Goal: Information Seeking & Learning: Understand process/instructions

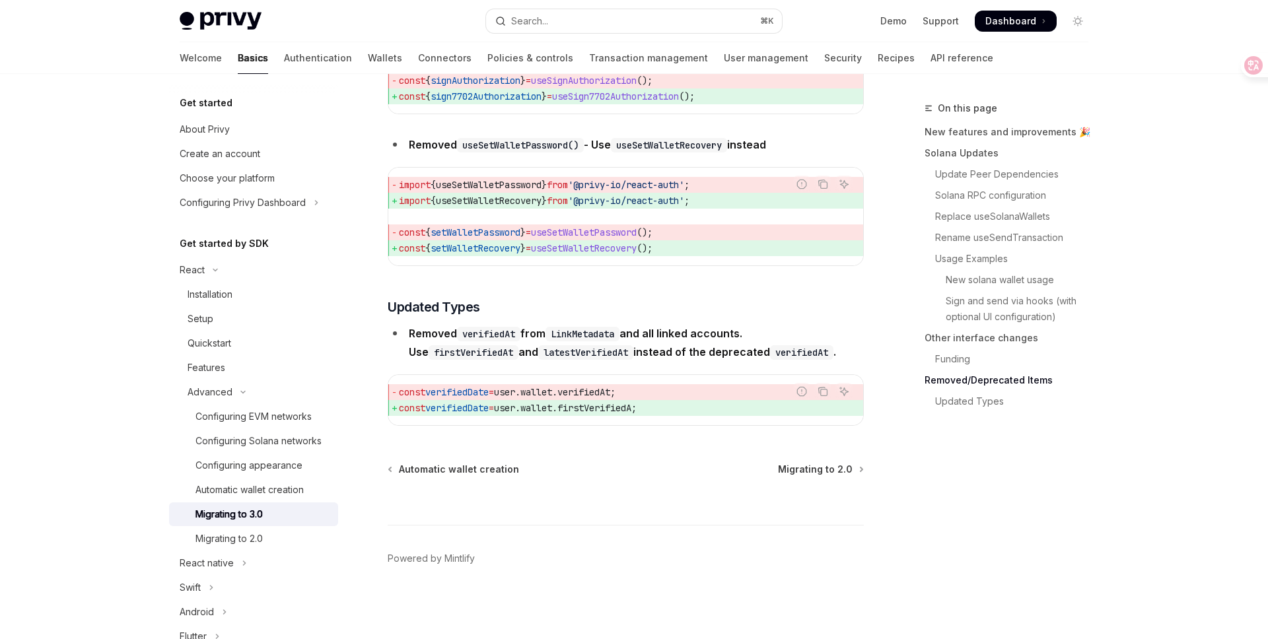
scroll to position [5872, 0]
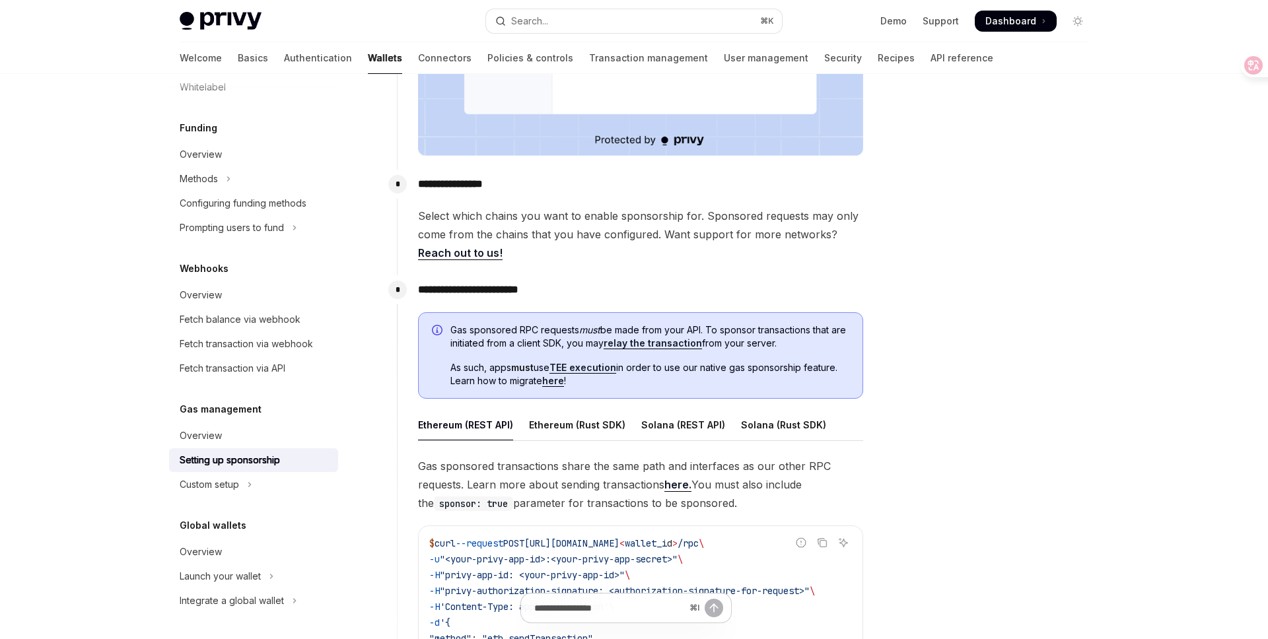
scroll to position [480, 0]
drag, startPoint x: 546, startPoint y: 333, endPoint x: 703, endPoint y: 324, distance: 156.8
click at [703, 325] on span "Gas sponsored RPC requests must be made from your API. To sponsor transactions …" at bounding box center [649, 335] width 399 height 26
drag, startPoint x: 714, startPoint y: 324, endPoint x: 798, endPoint y: 326, distance: 83.9
click at [801, 328] on span "Gas sponsored RPC requests must be made from your API. To sponsor transactions …" at bounding box center [649, 335] width 399 height 26
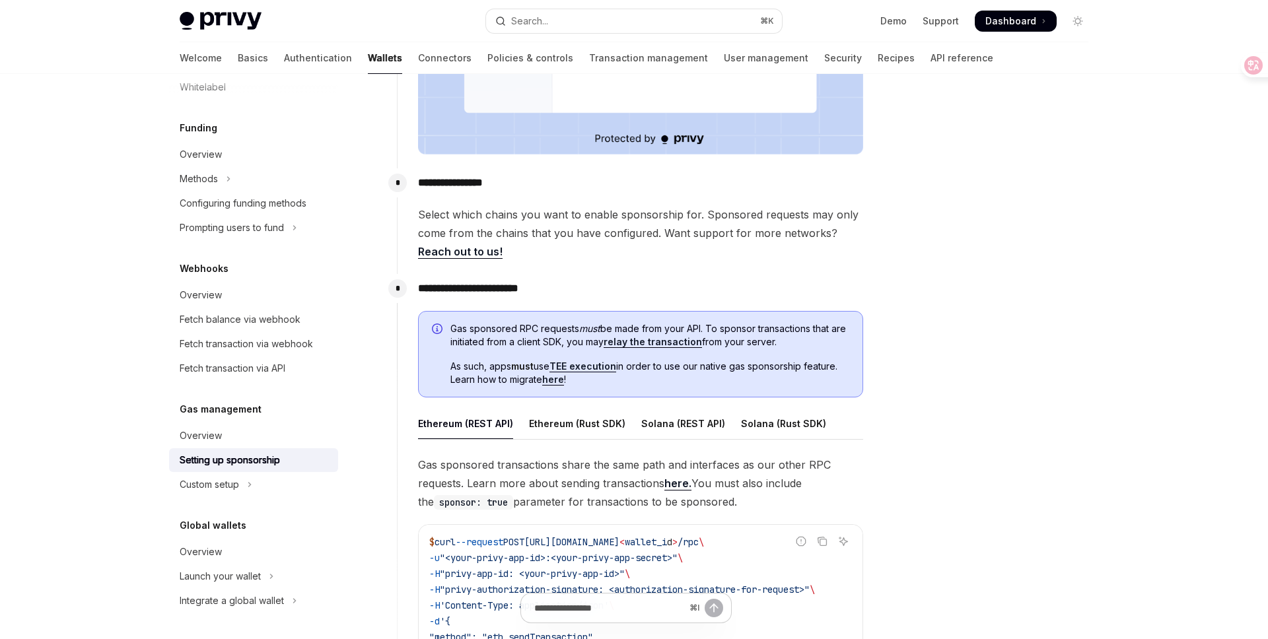
click at [826, 321] on div "Gas sponsored RPC requests must be made from your API. To sponsor transactions …" at bounding box center [640, 354] width 445 height 87
drag, startPoint x: 623, startPoint y: 365, endPoint x: 839, endPoint y: 367, distance: 215.3
click at [838, 367] on span "As such, apps must use TEE execution in order to use our native gas sponsorship…" at bounding box center [649, 373] width 399 height 26
click at [593, 371] on link "TEE execution" at bounding box center [582, 367] width 67 height 12
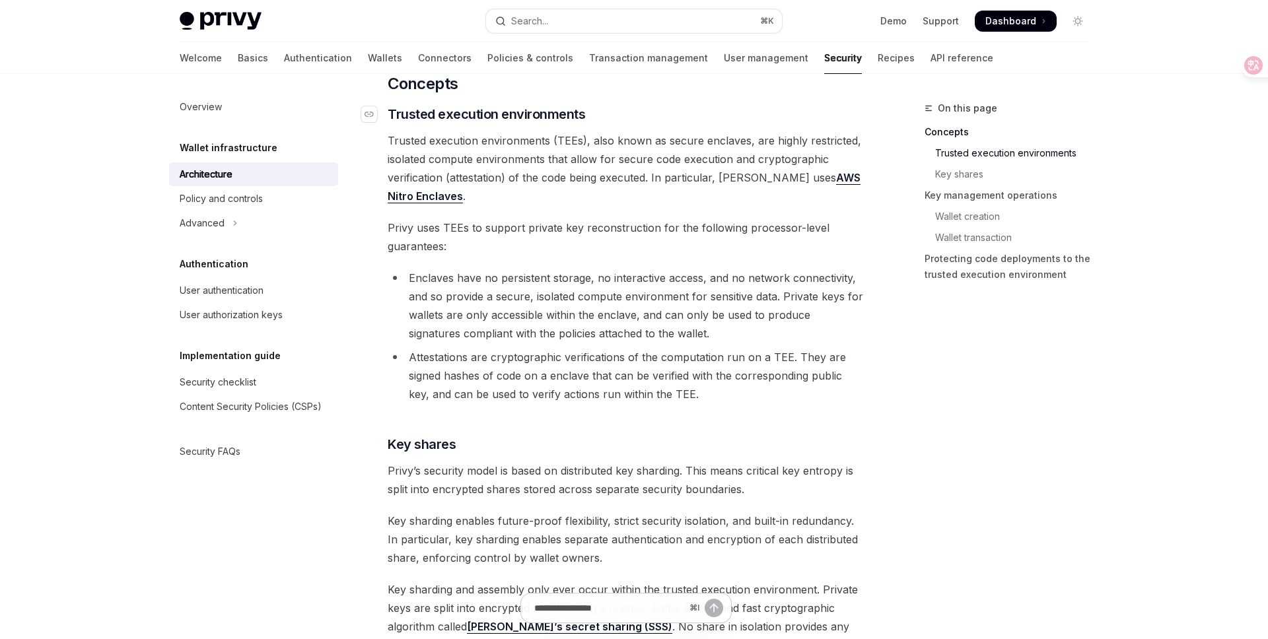
scroll to position [345, 0]
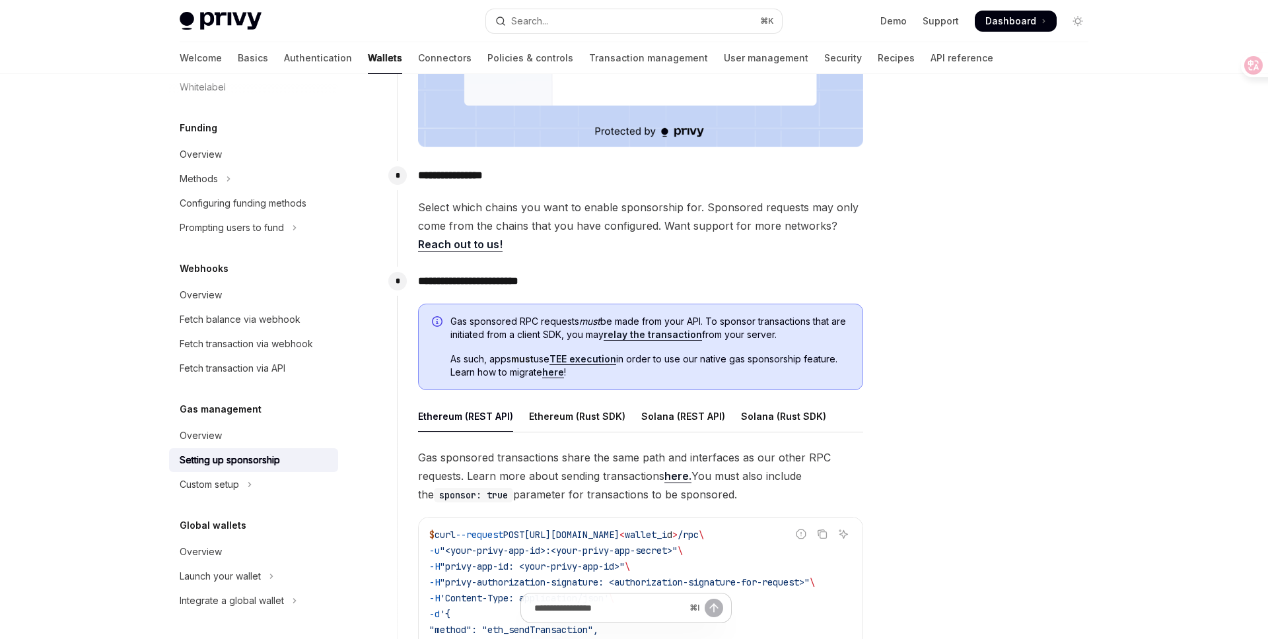
scroll to position [480, 0]
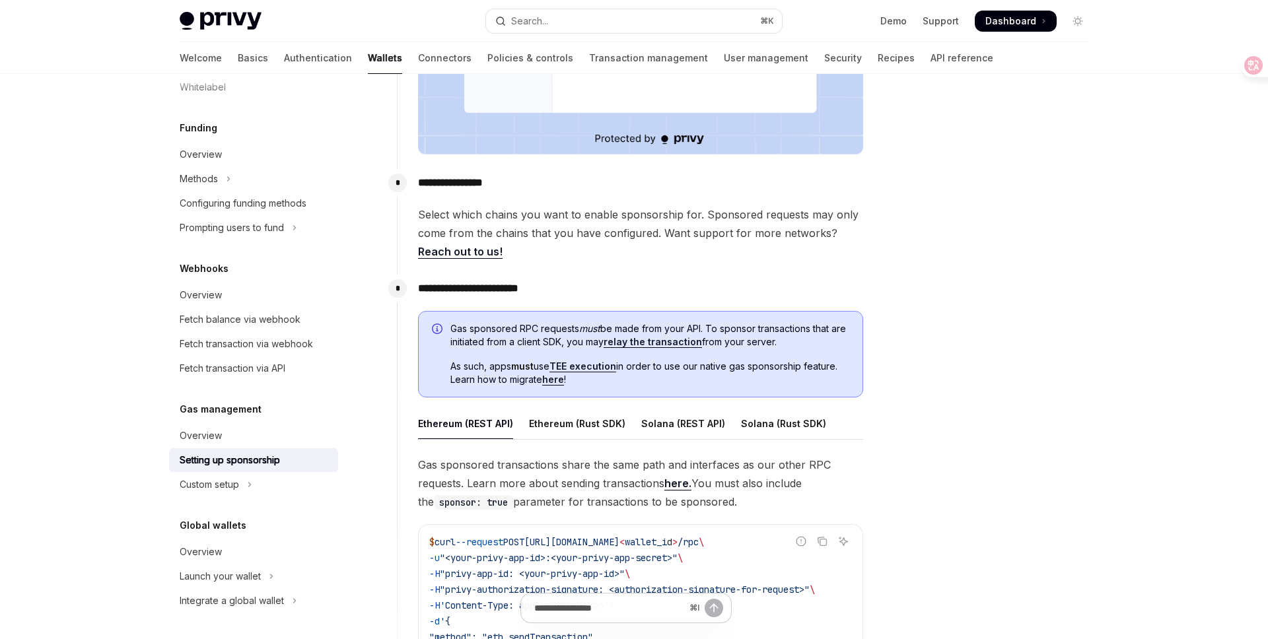
click at [682, 343] on link "relay the transaction" at bounding box center [653, 342] width 98 height 12
click at [664, 344] on link "relay the transaction" at bounding box center [653, 342] width 98 height 12
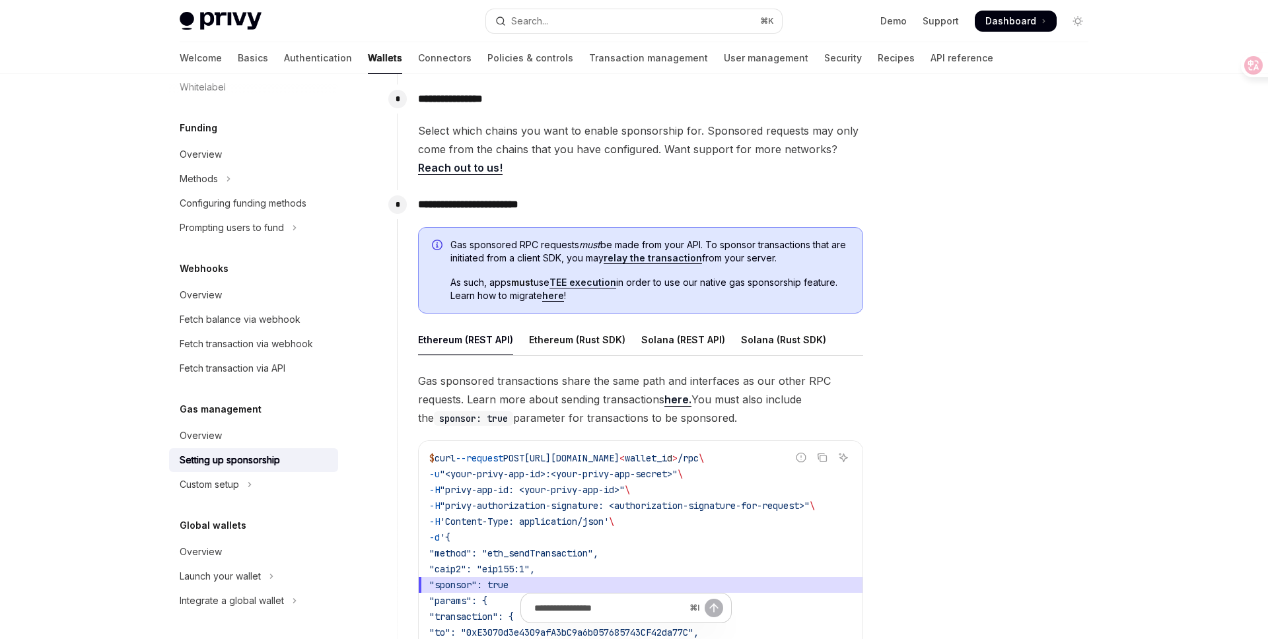
scroll to position [571, 0]
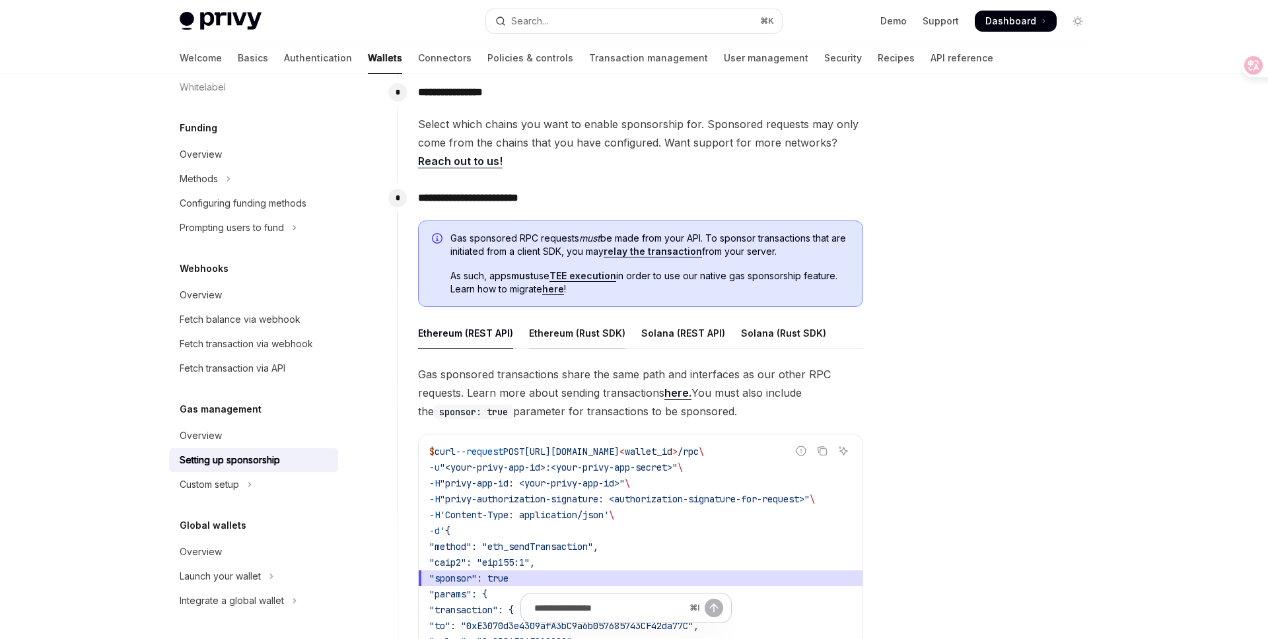
click at [596, 333] on div "Ethereum (Rust SDK)" at bounding box center [577, 333] width 96 height 31
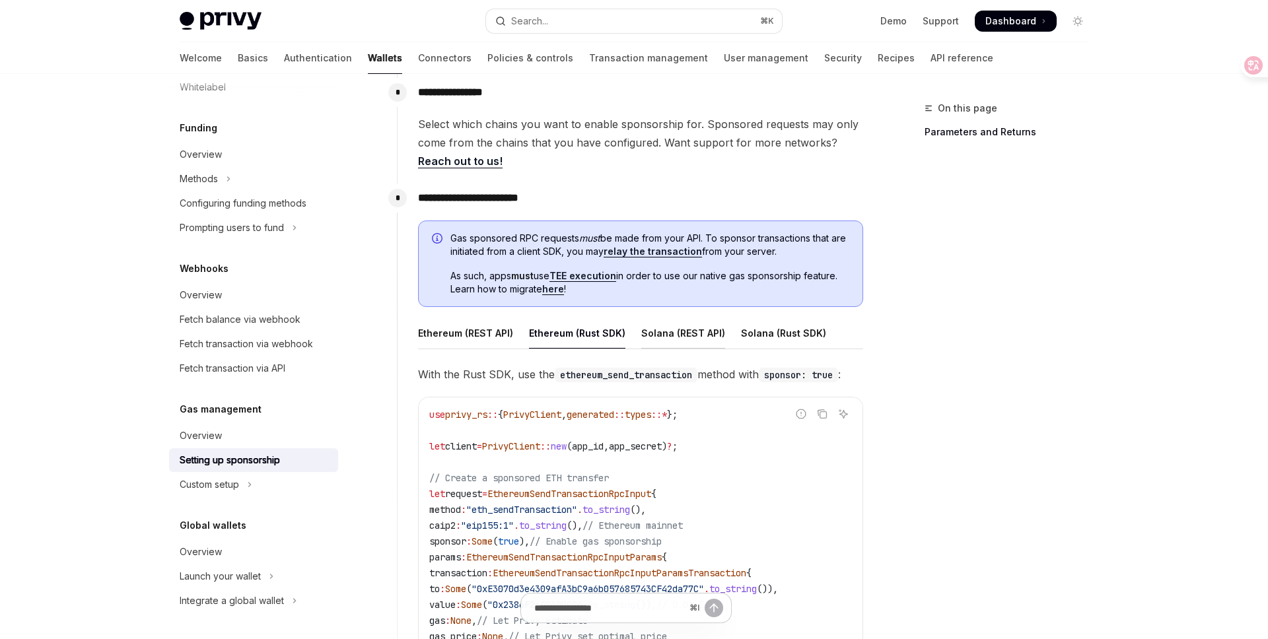
click at [667, 334] on div "Solana (REST API)" at bounding box center [683, 333] width 84 height 31
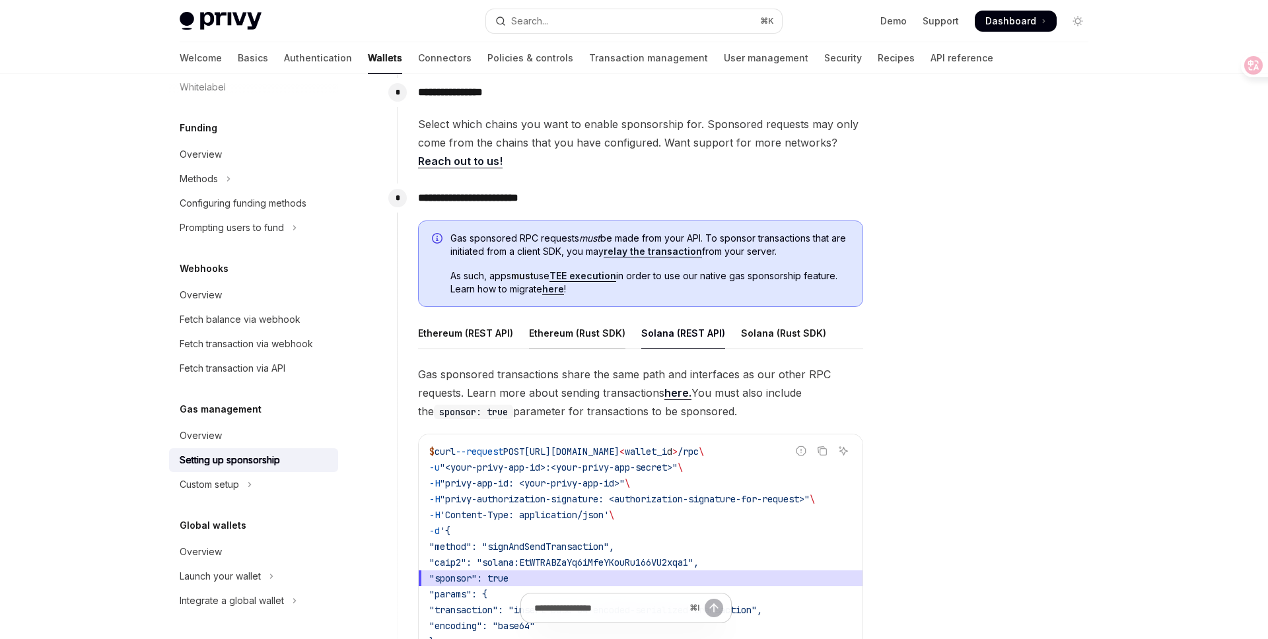
click at [534, 330] on div "Ethereum (Rust SDK)" at bounding box center [577, 333] width 96 height 31
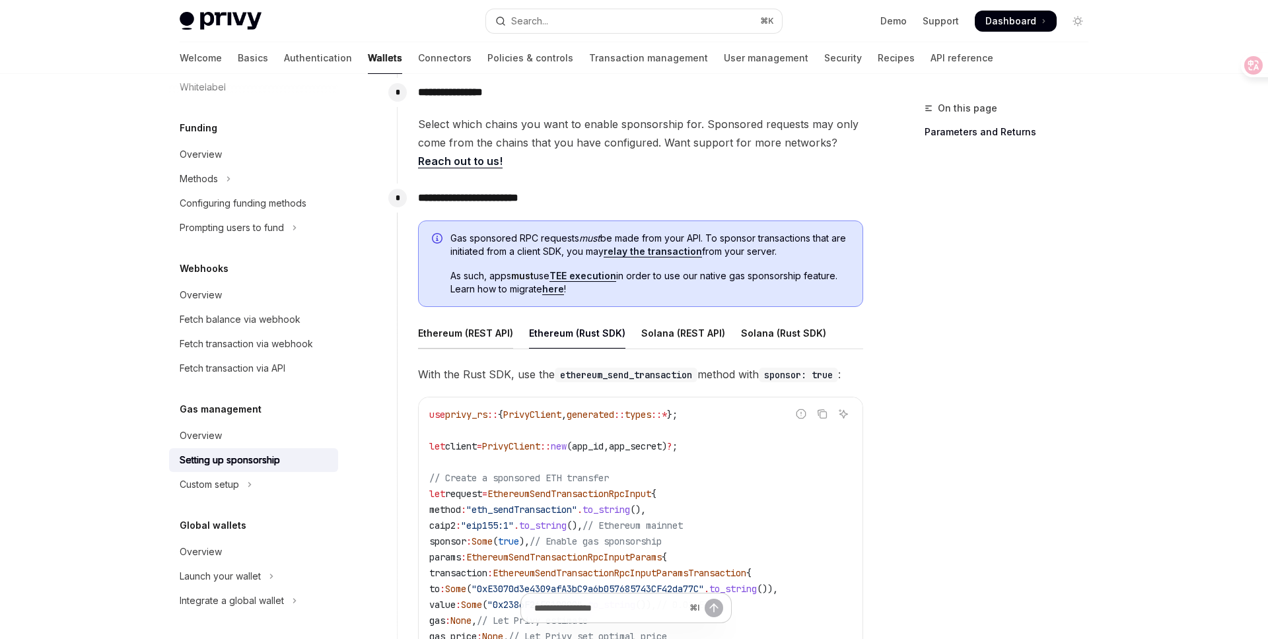
click at [470, 338] on div "Ethereum (REST API)" at bounding box center [465, 333] width 95 height 31
type textarea "*"
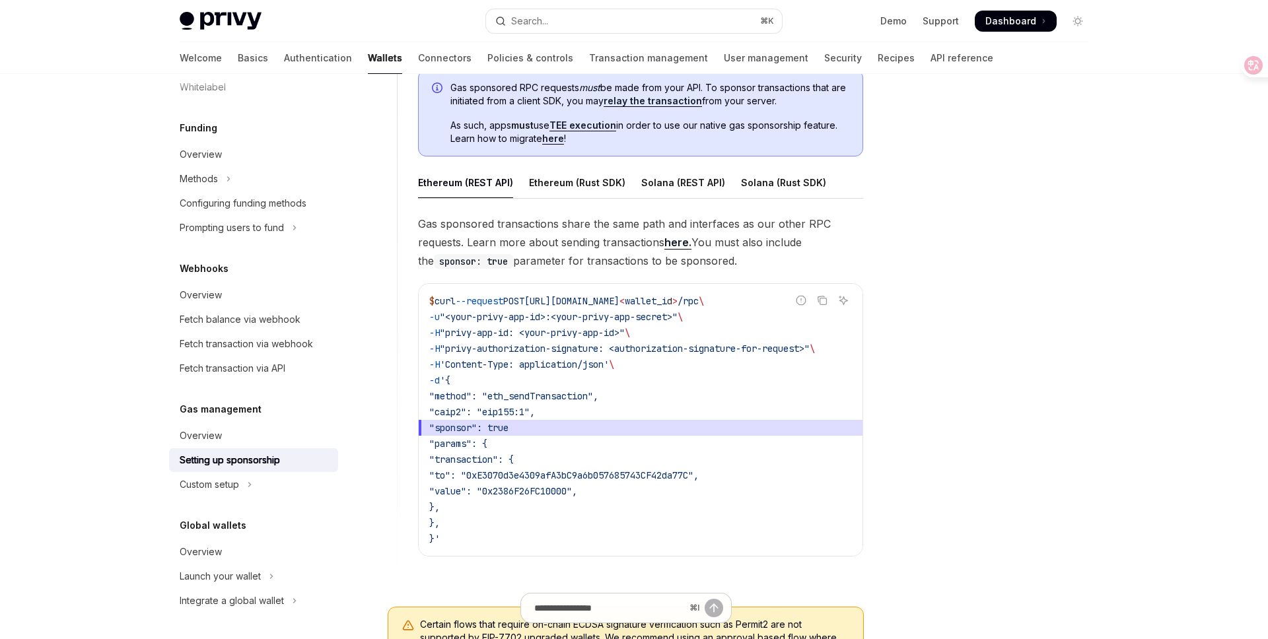
scroll to position [723, 0]
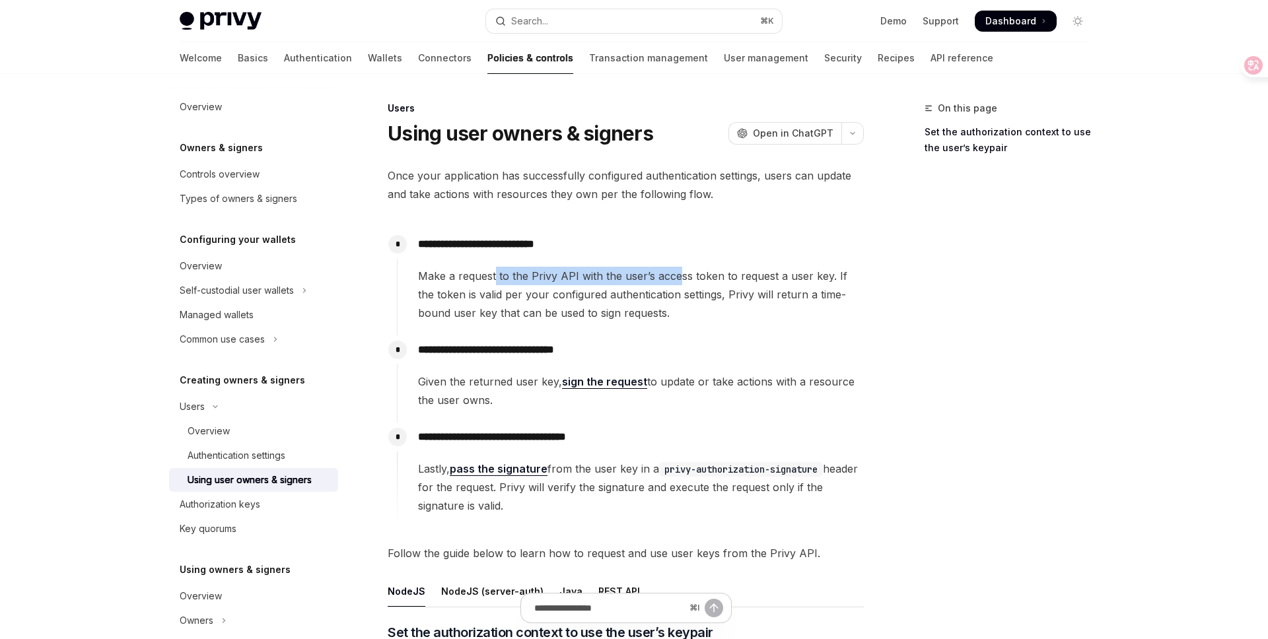
drag, startPoint x: 494, startPoint y: 278, endPoint x: 678, endPoint y: 281, distance: 183.6
click at [679, 281] on span "Make a request to the Privy API with the user’s access token to request a user …" at bounding box center [640, 294] width 445 height 55
click at [713, 299] on span "Make a request to the Privy API with the user’s access token to request a user …" at bounding box center [640, 294] width 445 height 55
click at [606, 381] on link "sign the request" at bounding box center [604, 382] width 85 height 14
click at [242, 428] on div "Overview" at bounding box center [259, 431] width 143 height 16
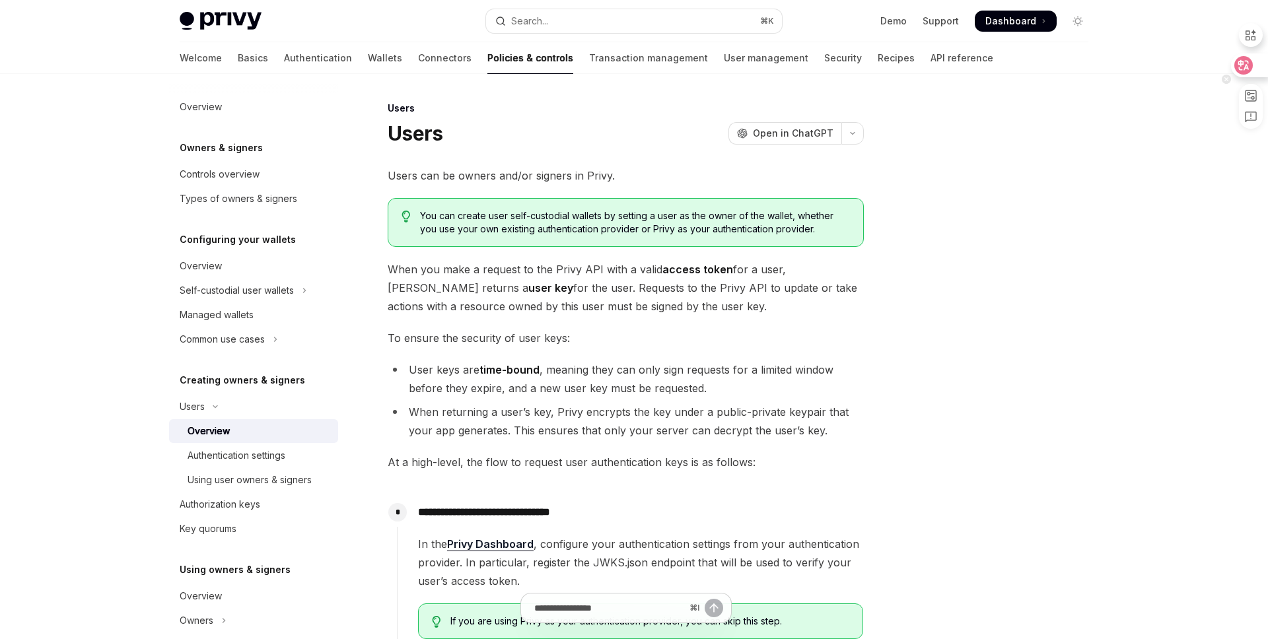
click at [1239, 71] on icon at bounding box center [1243, 65] width 13 height 13
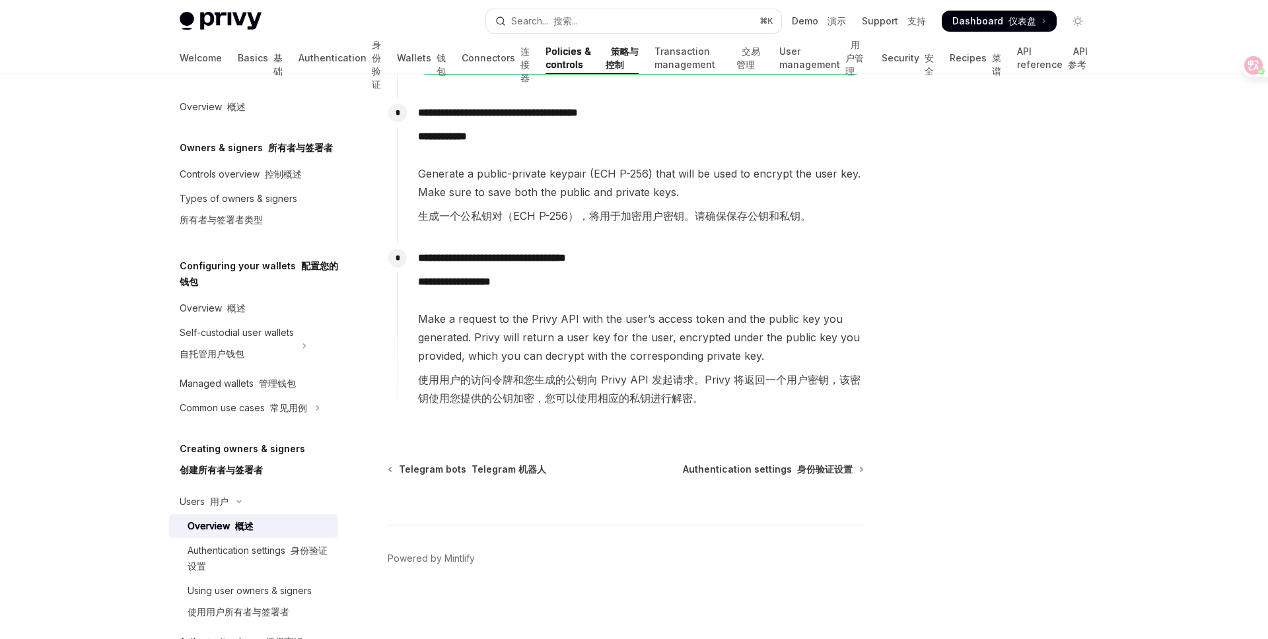
scroll to position [927, 0]
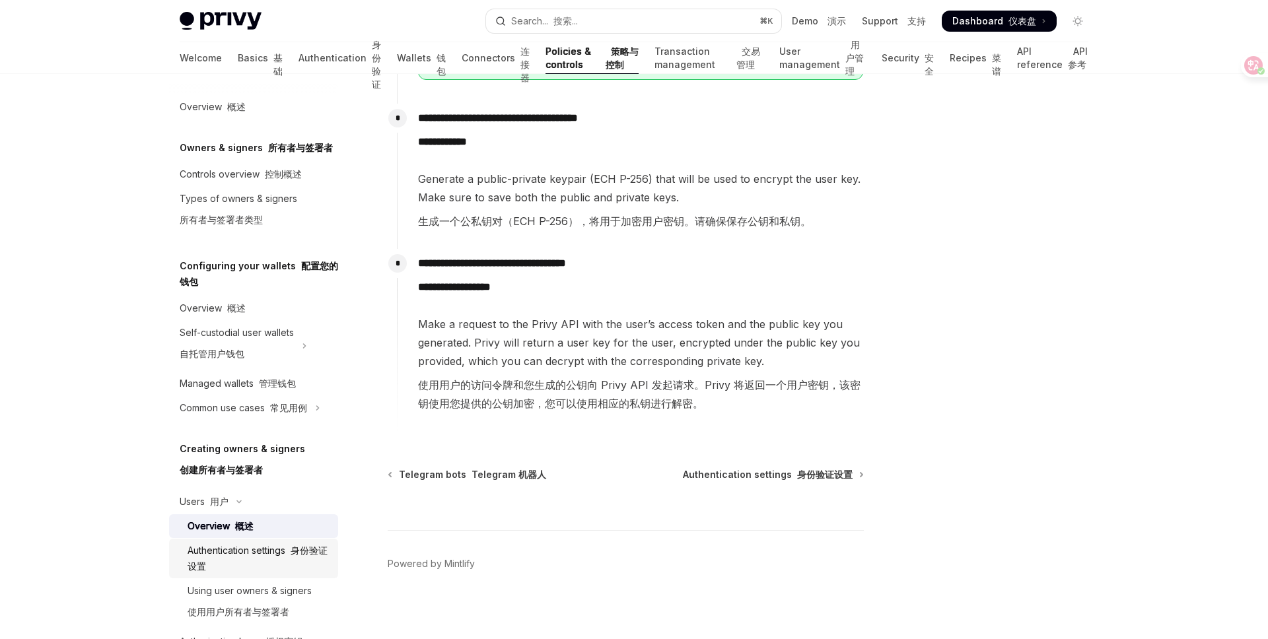
click at [260, 555] on div "Authentication settings 身份验证设置" at bounding box center [259, 559] width 143 height 32
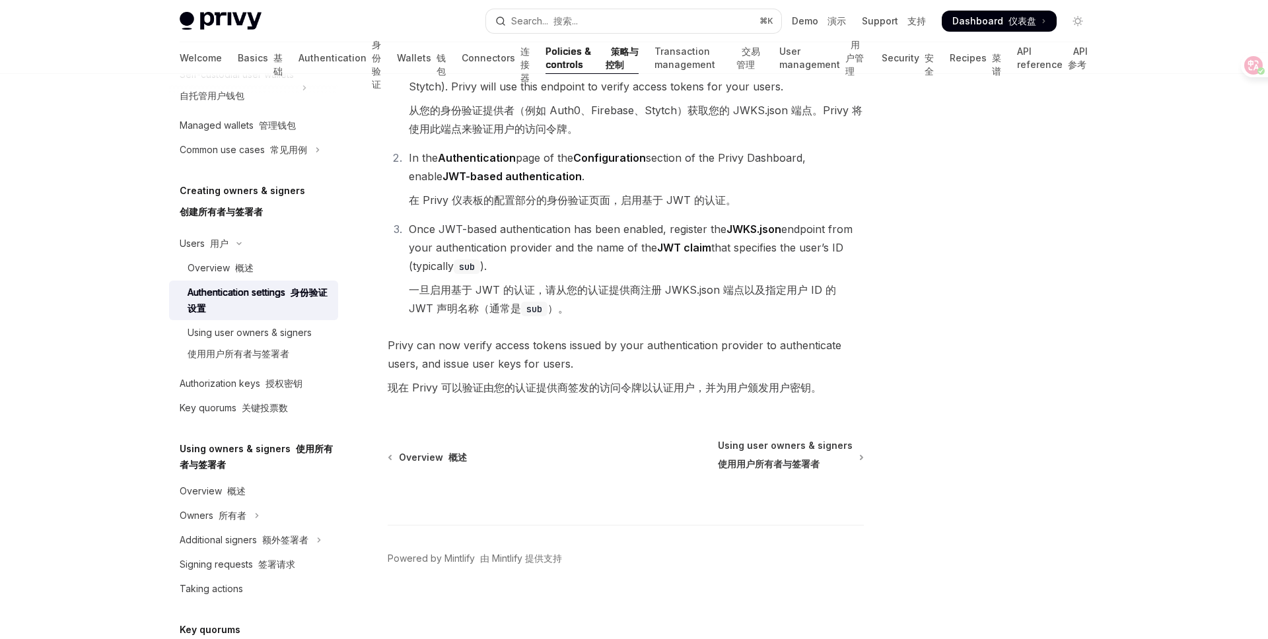
scroll to position [259, 0]
click at [264, 384] on font at bounding box center [262, 382] width 5 height 11
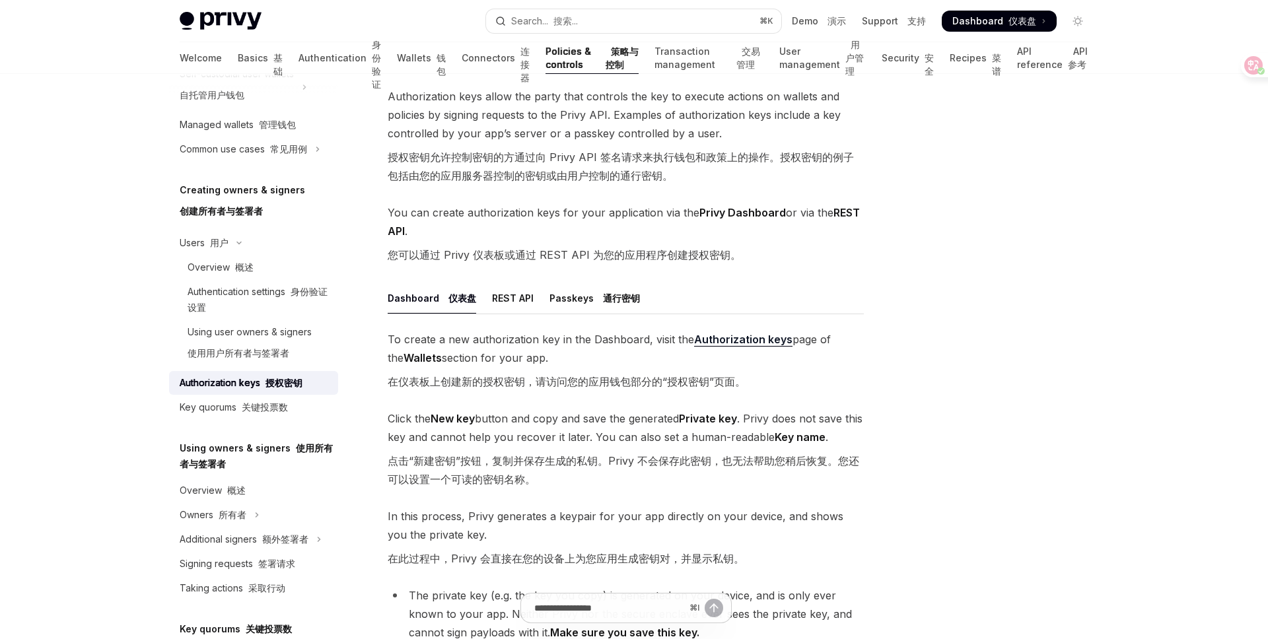
scroll to position [99, 0]
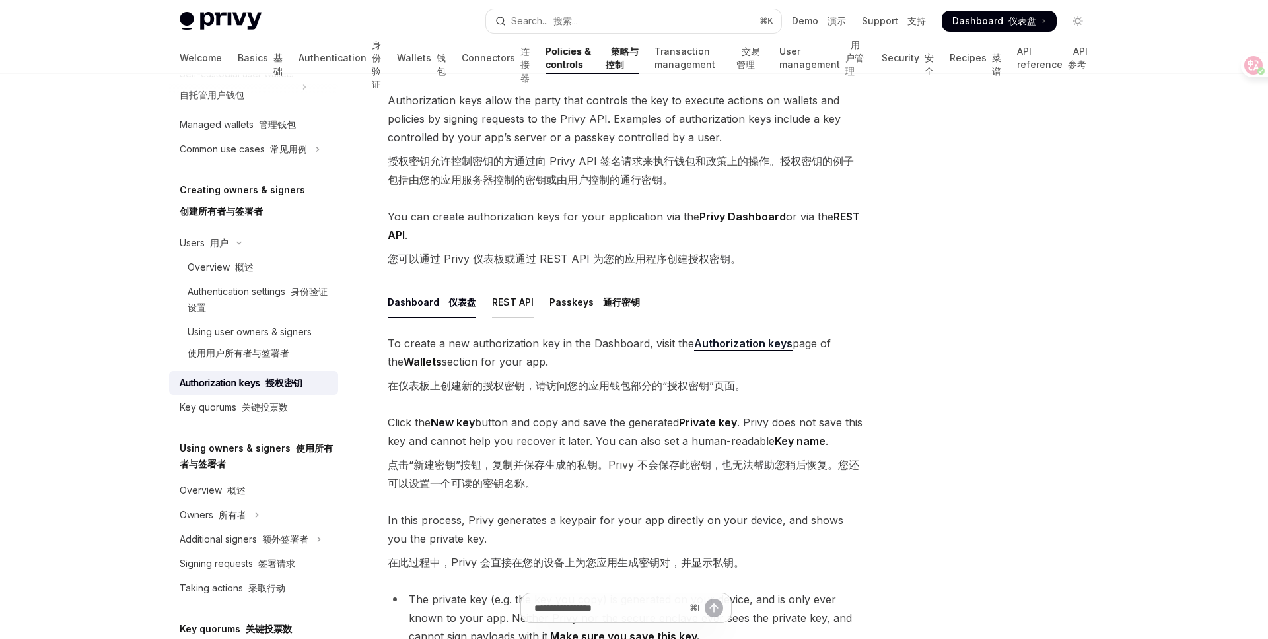
click at [510, 308] on div "REST API" at bounding box center [513, 302] width 42 height 31
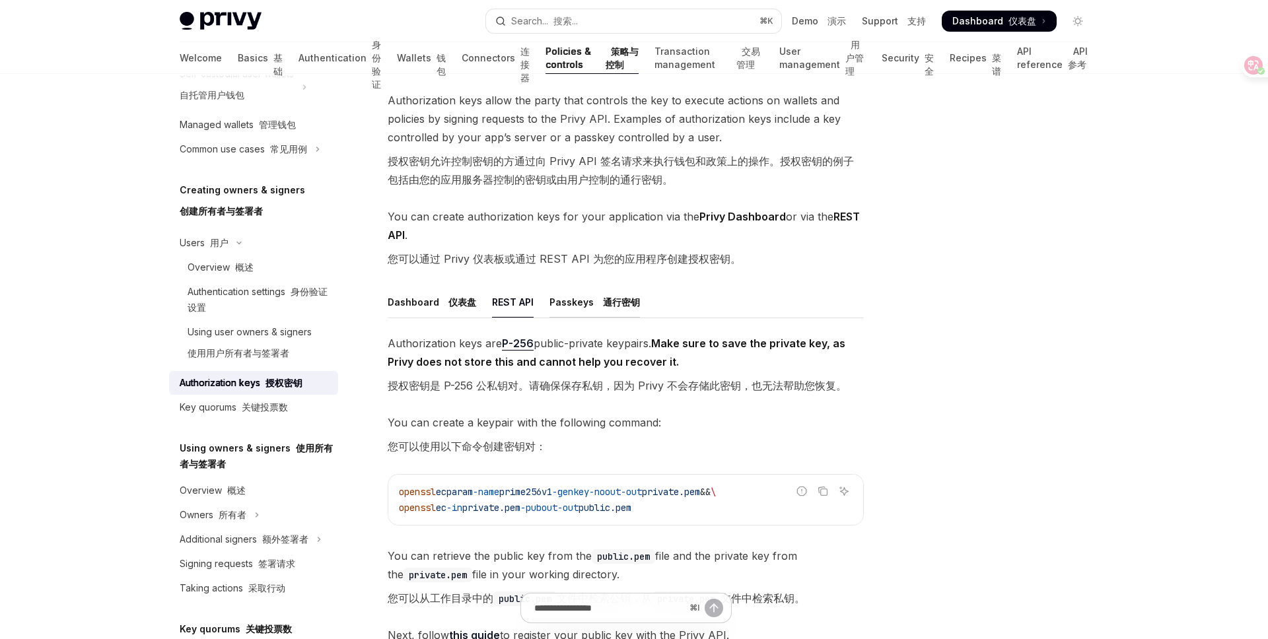
click at [612, 295] on font "通行密钥" at bounding box center [619, 303] width 42 height 16
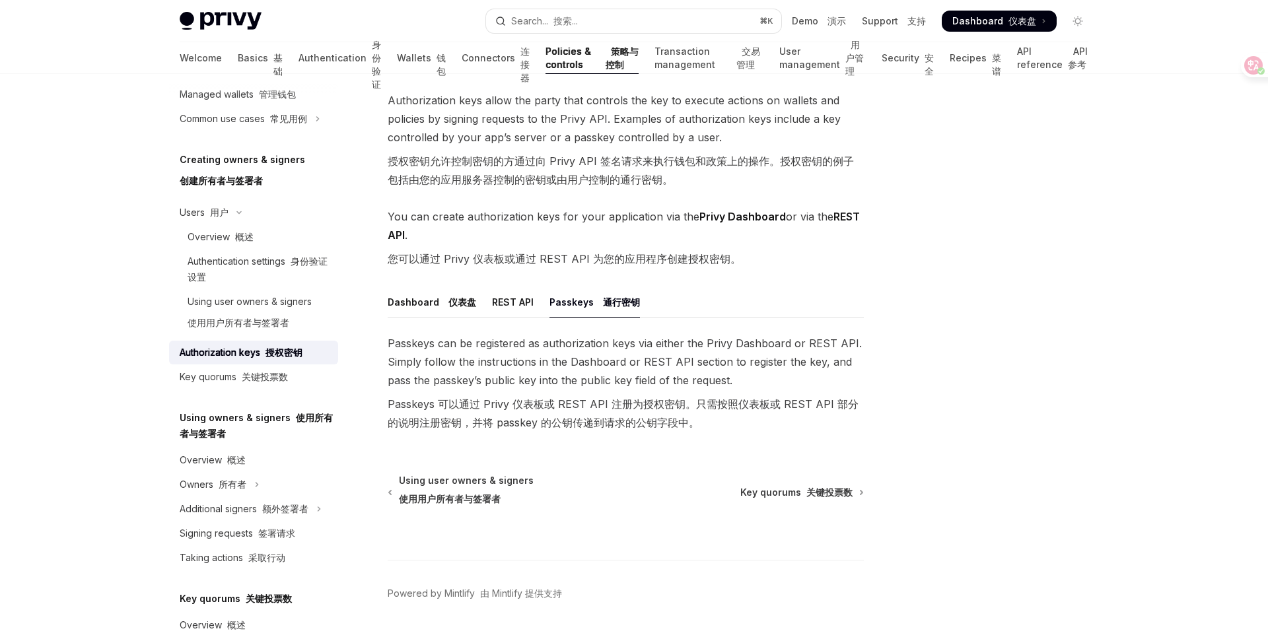
scroll to position [334, 0]
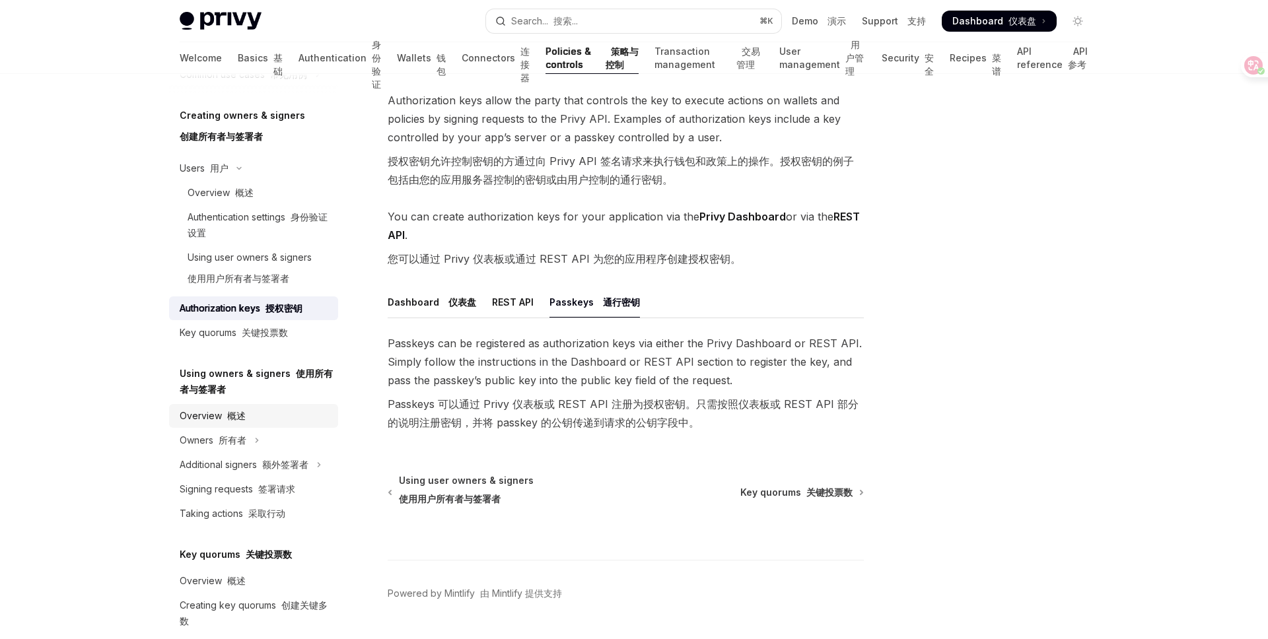
click at [258, 417] on div "Overview 概述" at bounding box center [255, 416] width 151 height 16
type textarea "*"
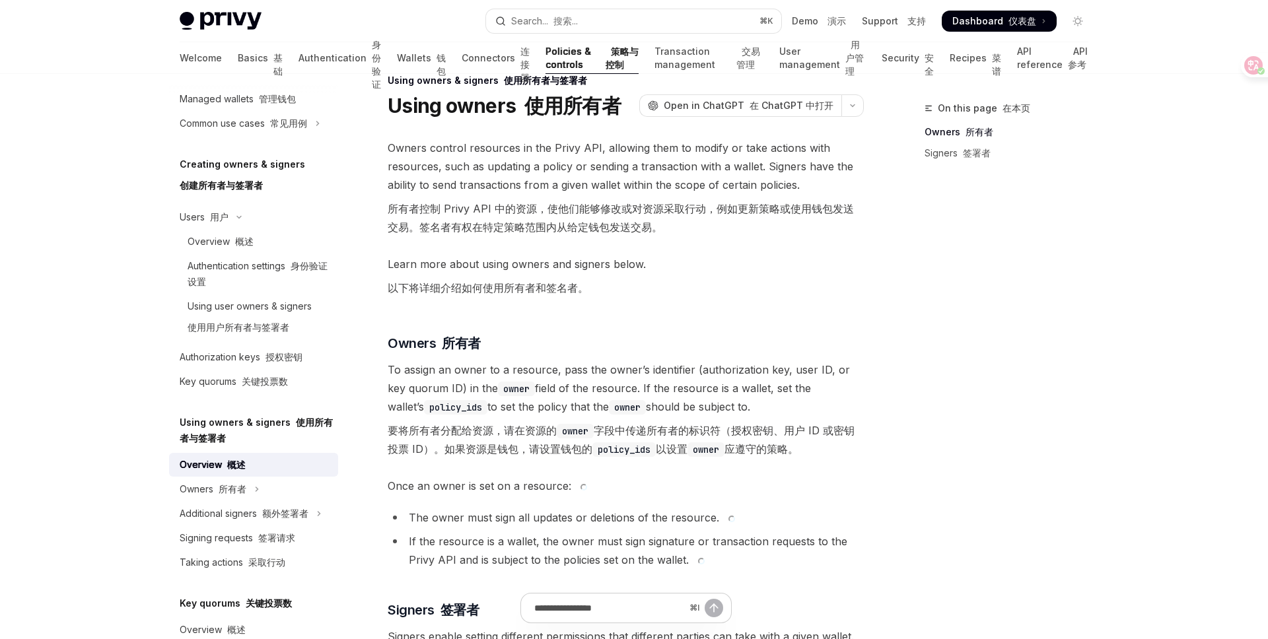
scroll to position [281, 0]
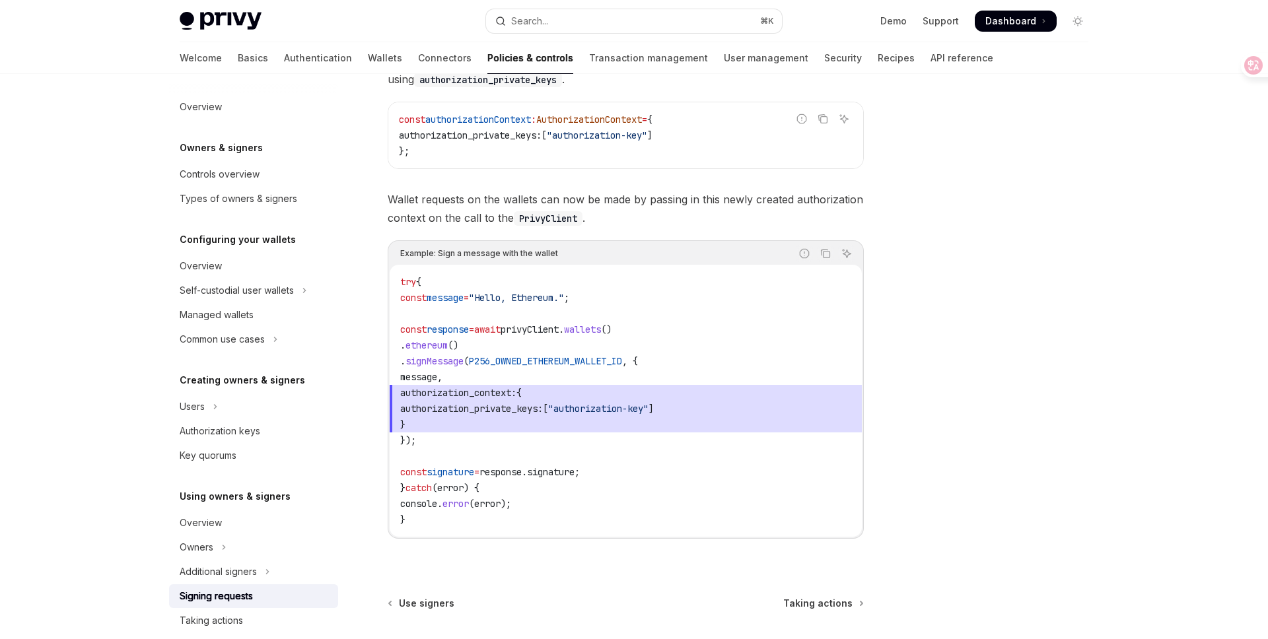
scroll to position [308, 0]
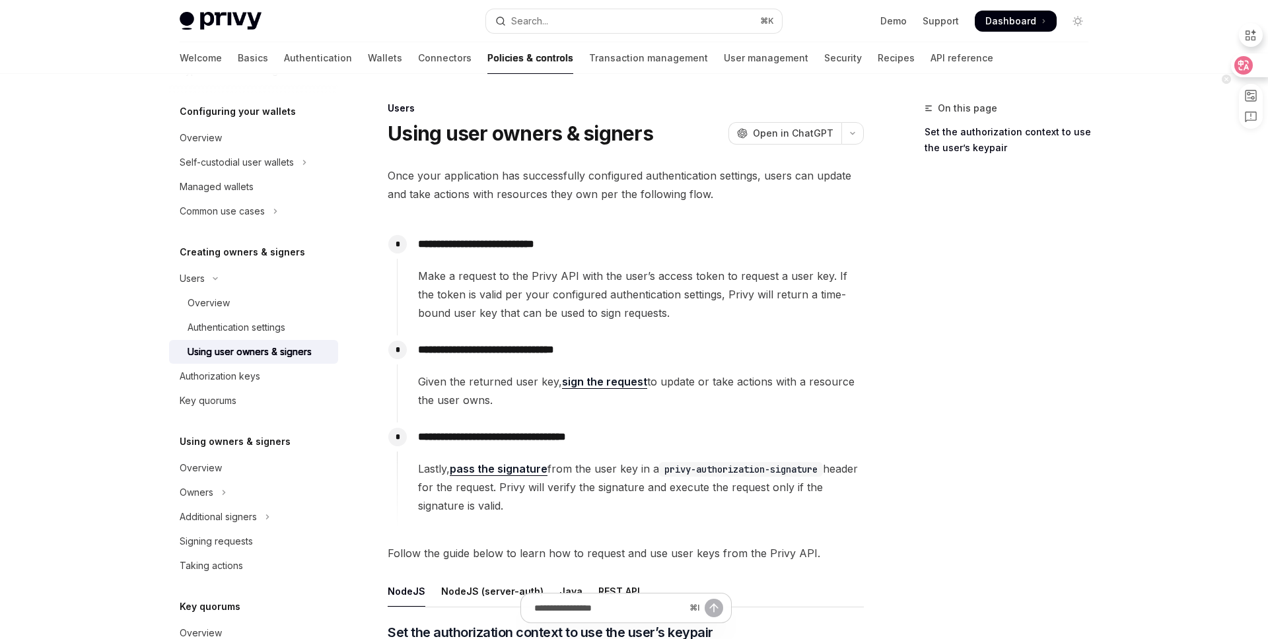
click at [1246, 69] on icon at bounding box center [1243, 65] width 13 height 13
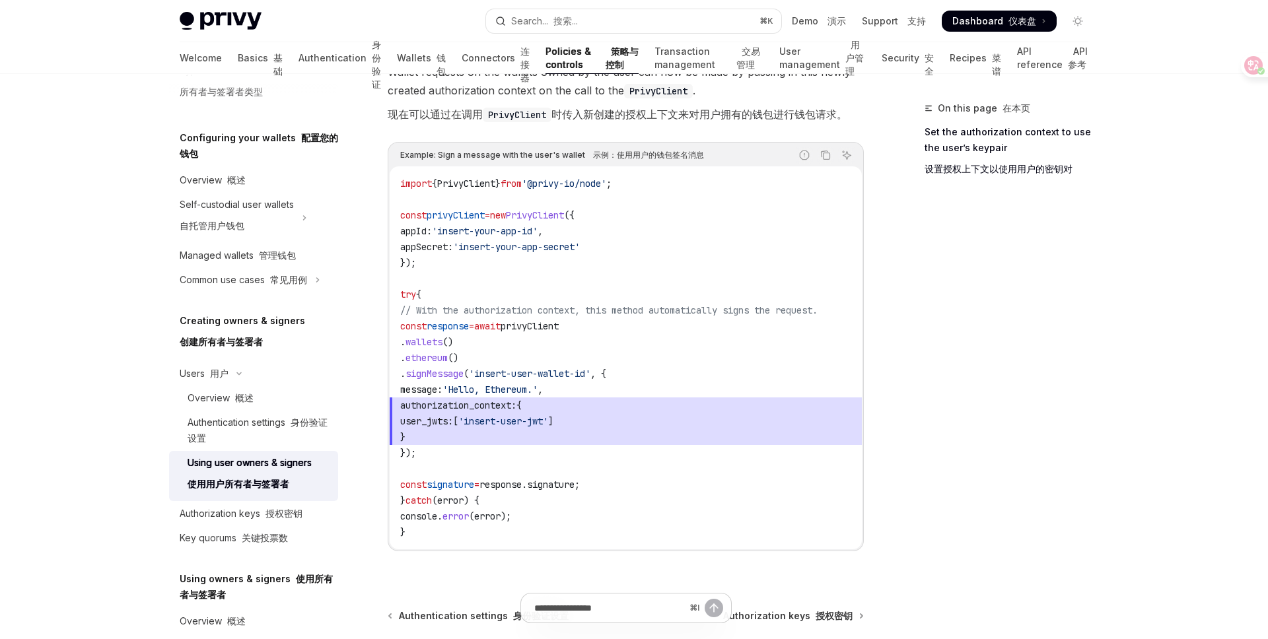
scroll to position [1271, 0]
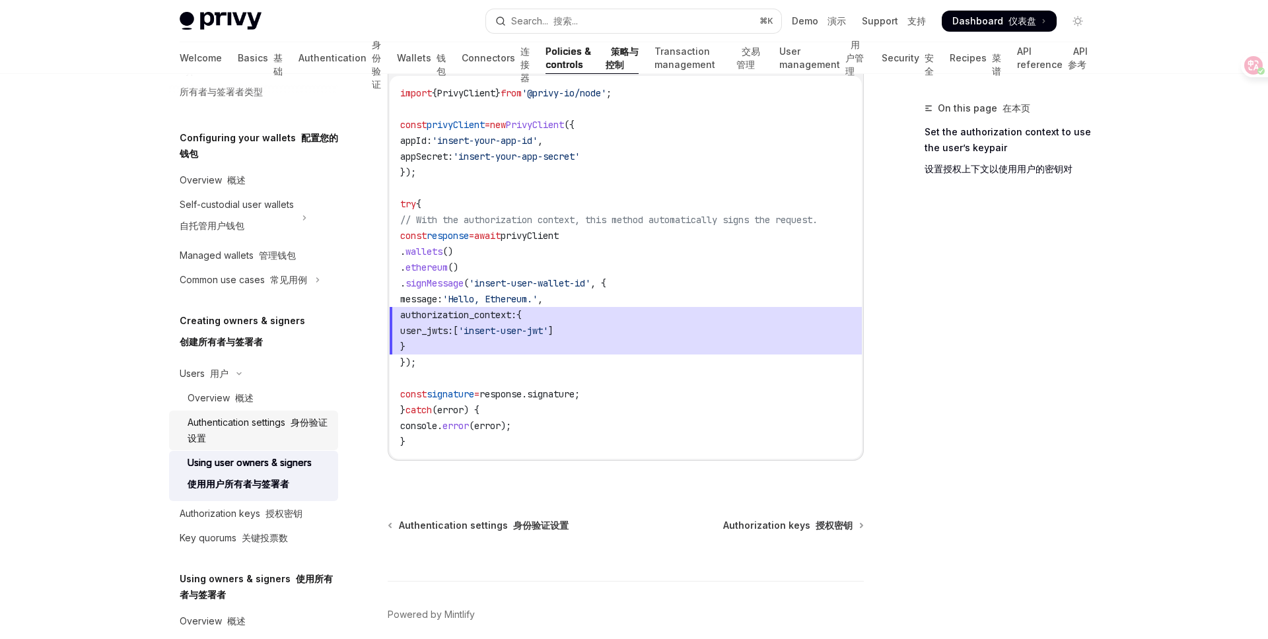
click at [243, 429] on div "Authentication settings 身份验证设置" at bounding box center [259, 431] width 143 height 32
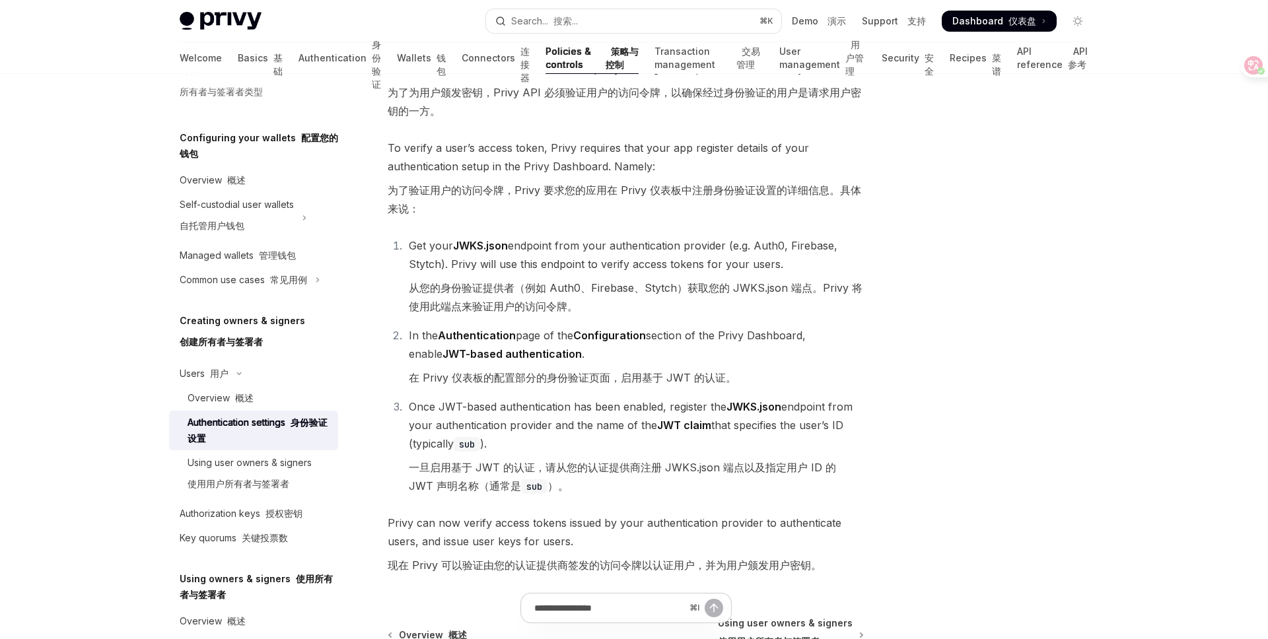
scroll to position [345, 0]
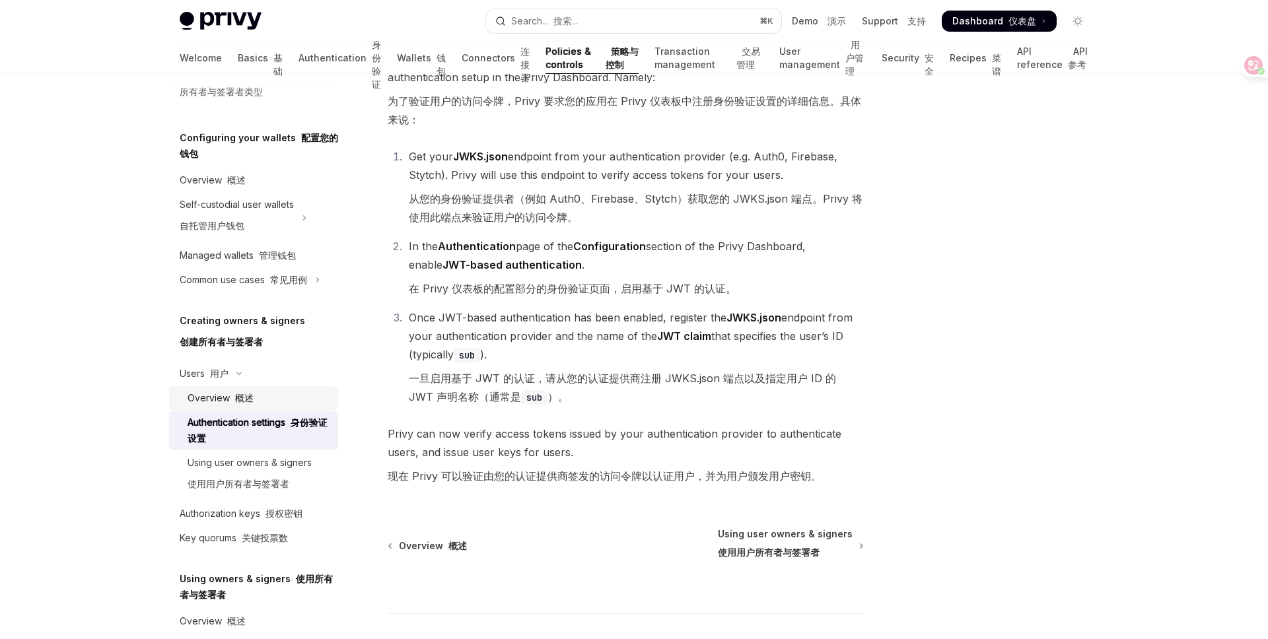
click at [237, 394] on font "概述" at bounding box center [244, 397] width 18 height 11
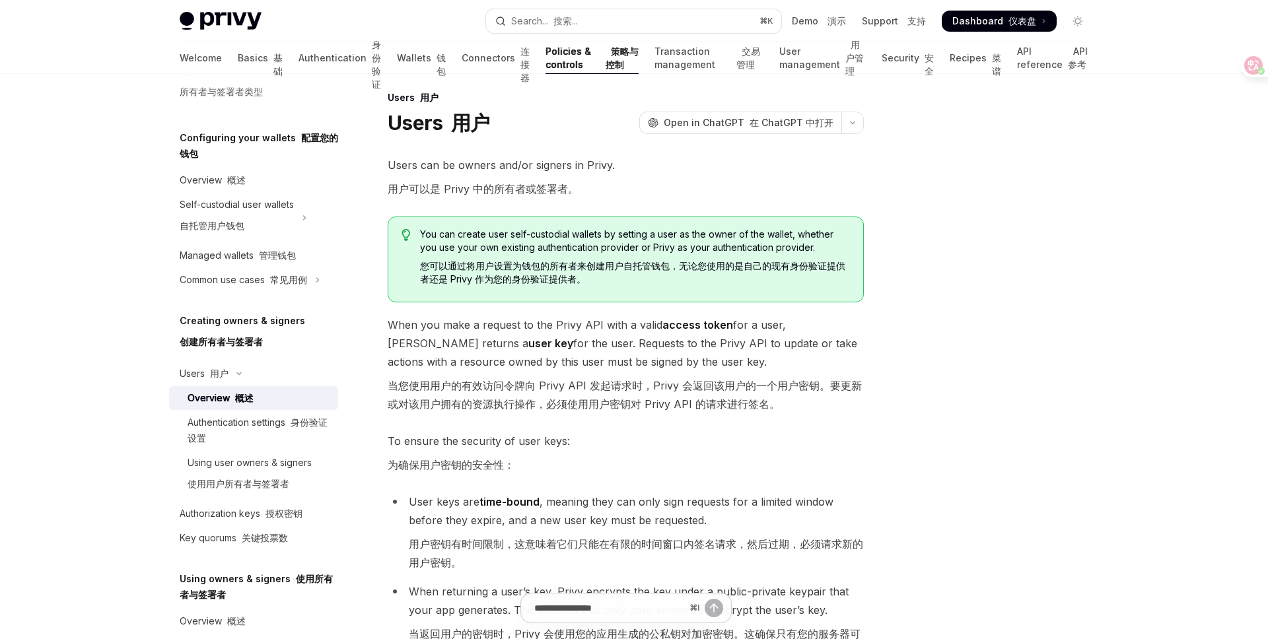
scroll to position [13, 0]
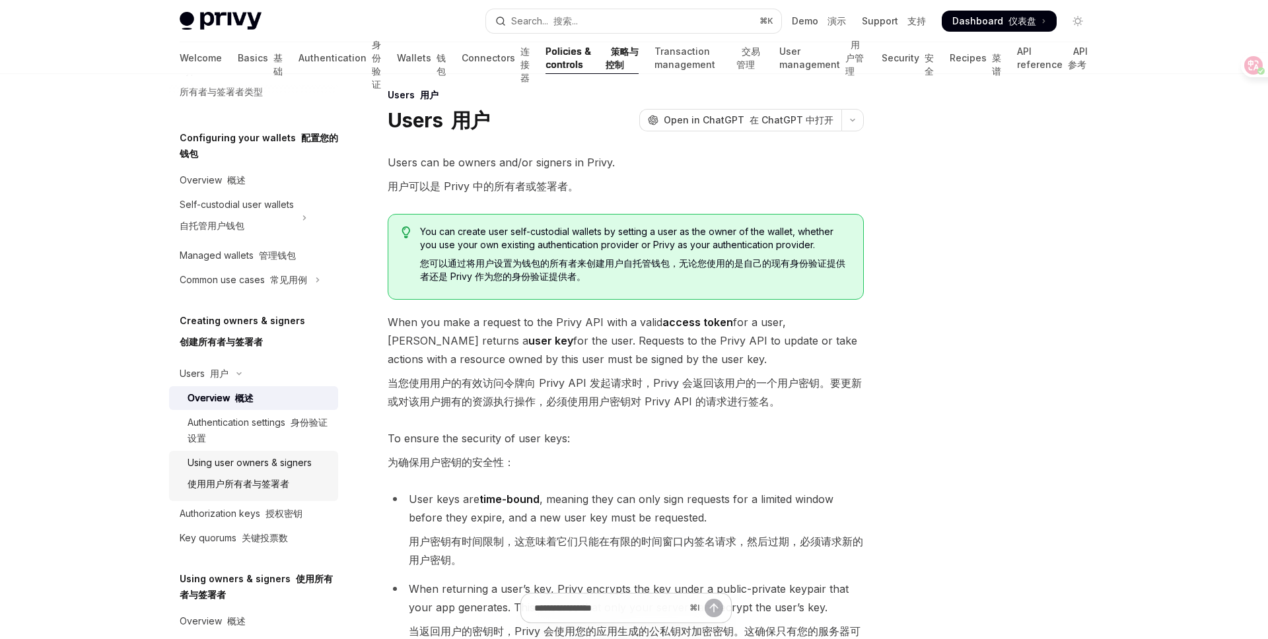
click at [275, 485] on font "使用用户所有者与签署者" at bounding box center [239, 483] width 102 height 11
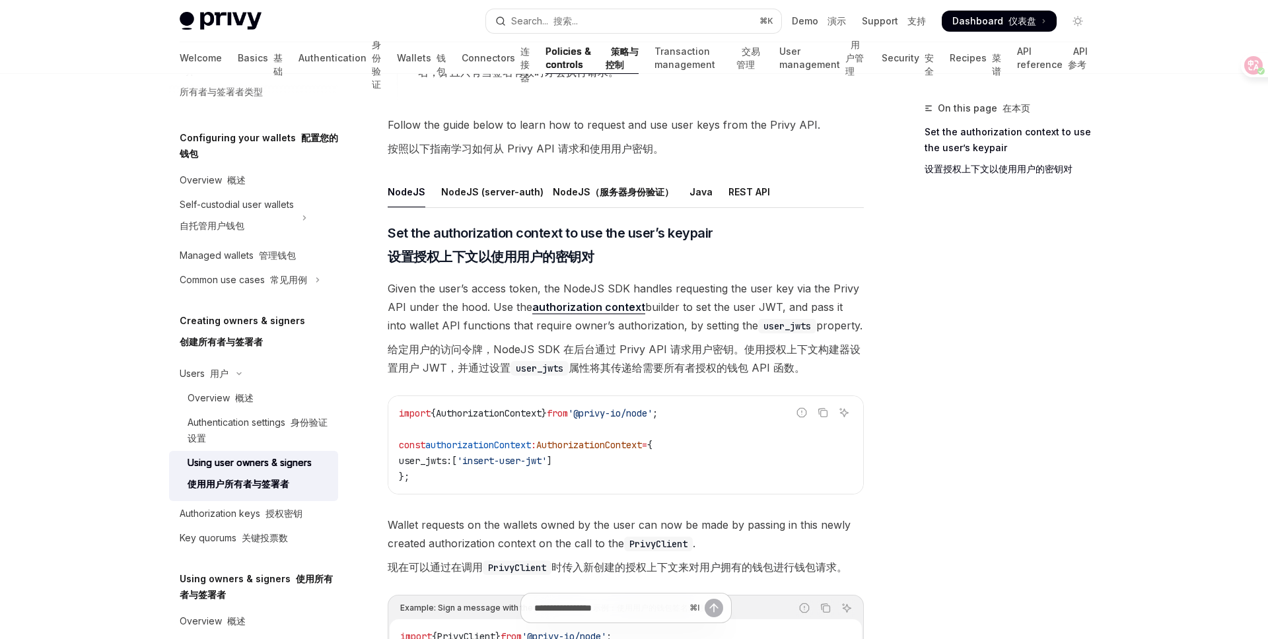
scroll to position [767, 0]
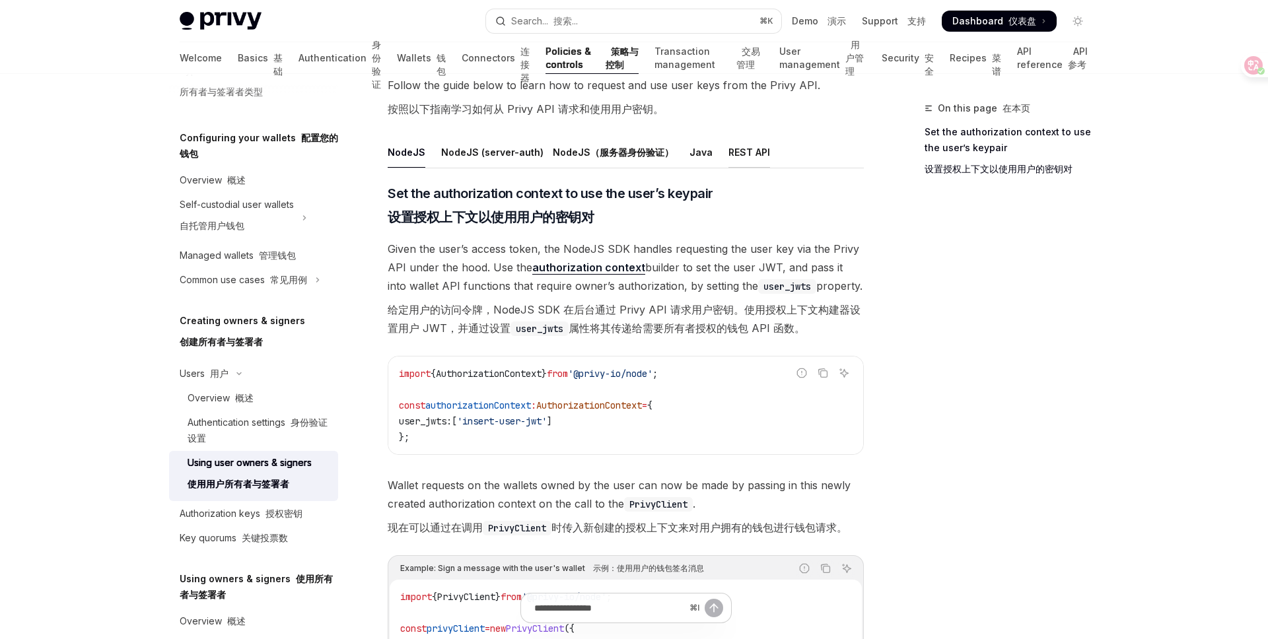
click at [728, 160] on div "REST API" at bounding box center [749, 152] width 42 height 31
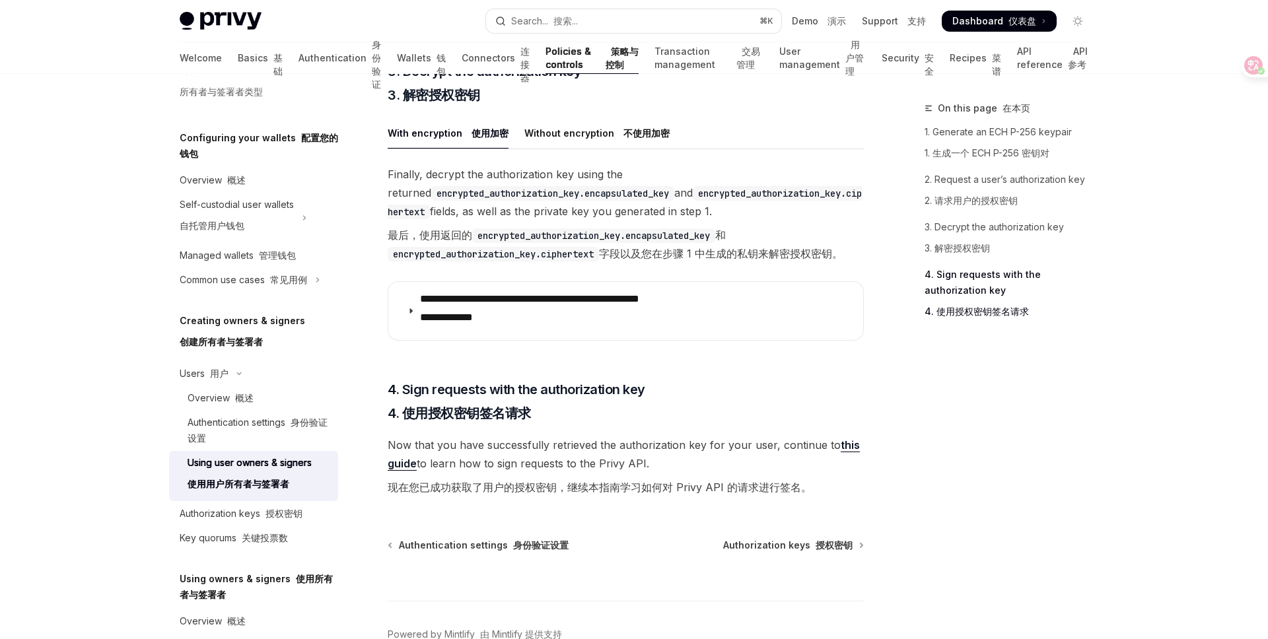
scroll to position [2542, 0]
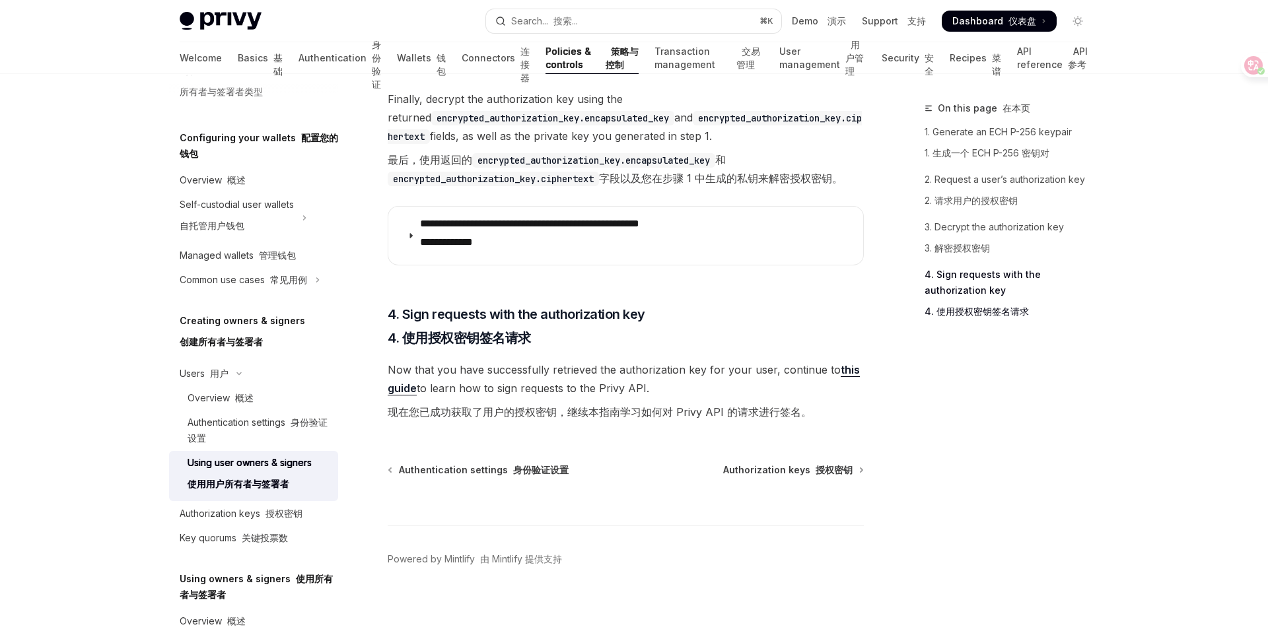
click at [837, 371] on link "this guide" at bounding box center [624, 379] width 472 height 32
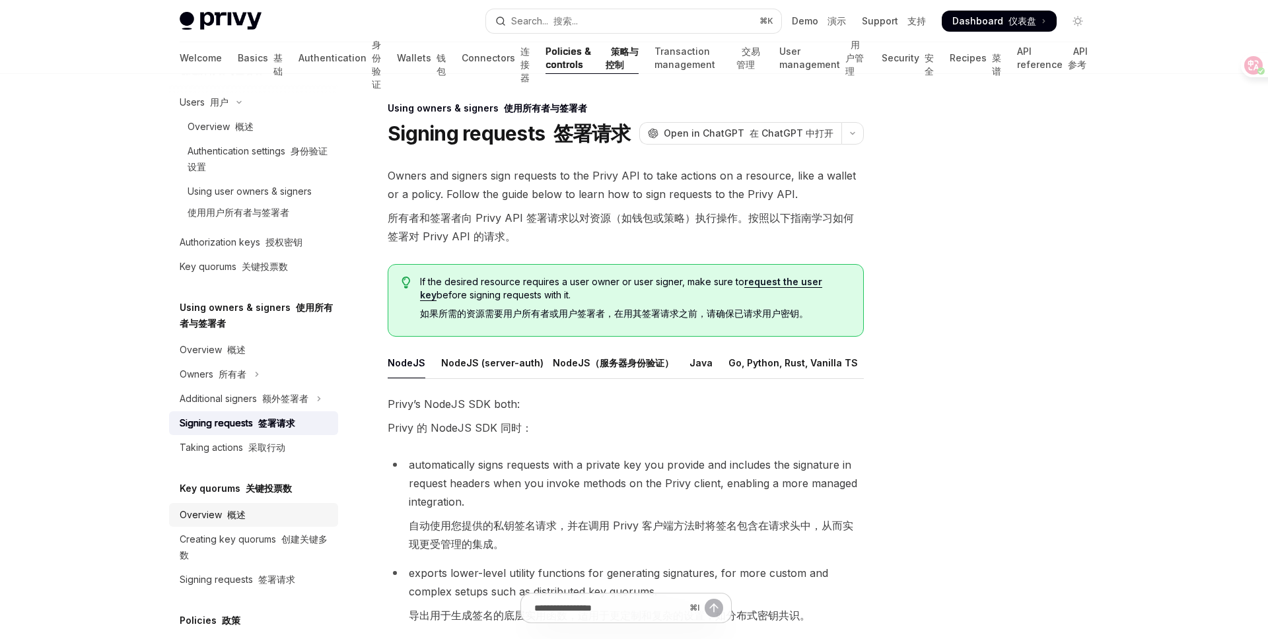
scroll to position [407, 0]
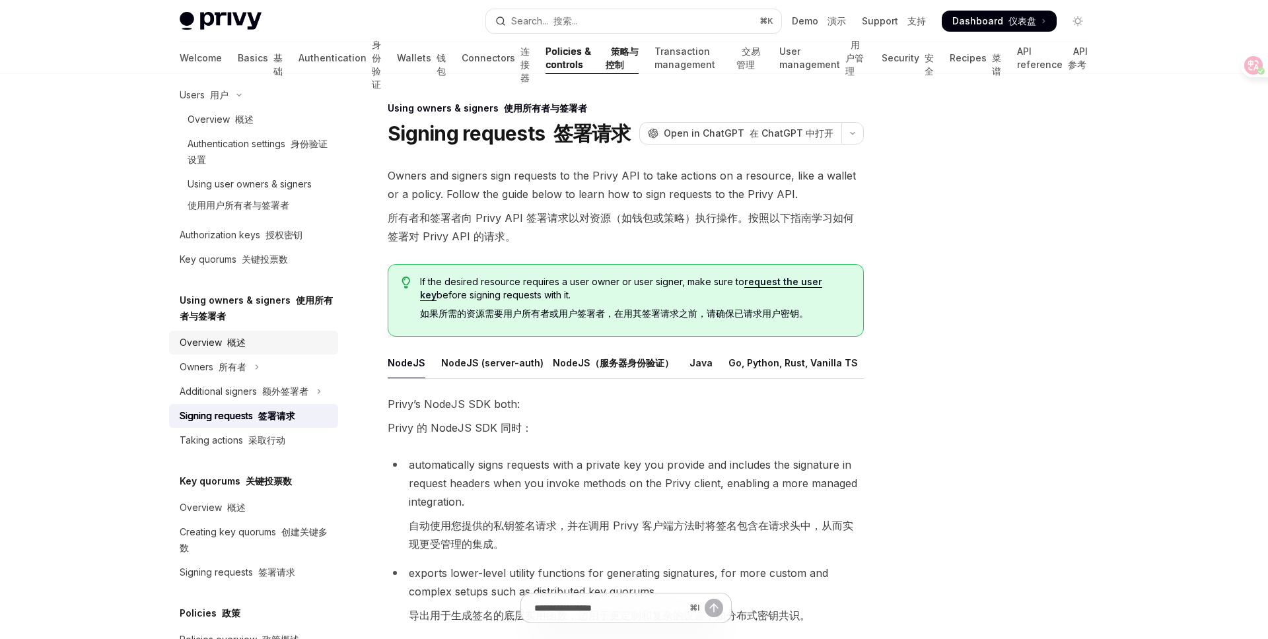
click at [265, 343] on div "Overview 概述" at bounding box center [255, 343] width 151 height 16
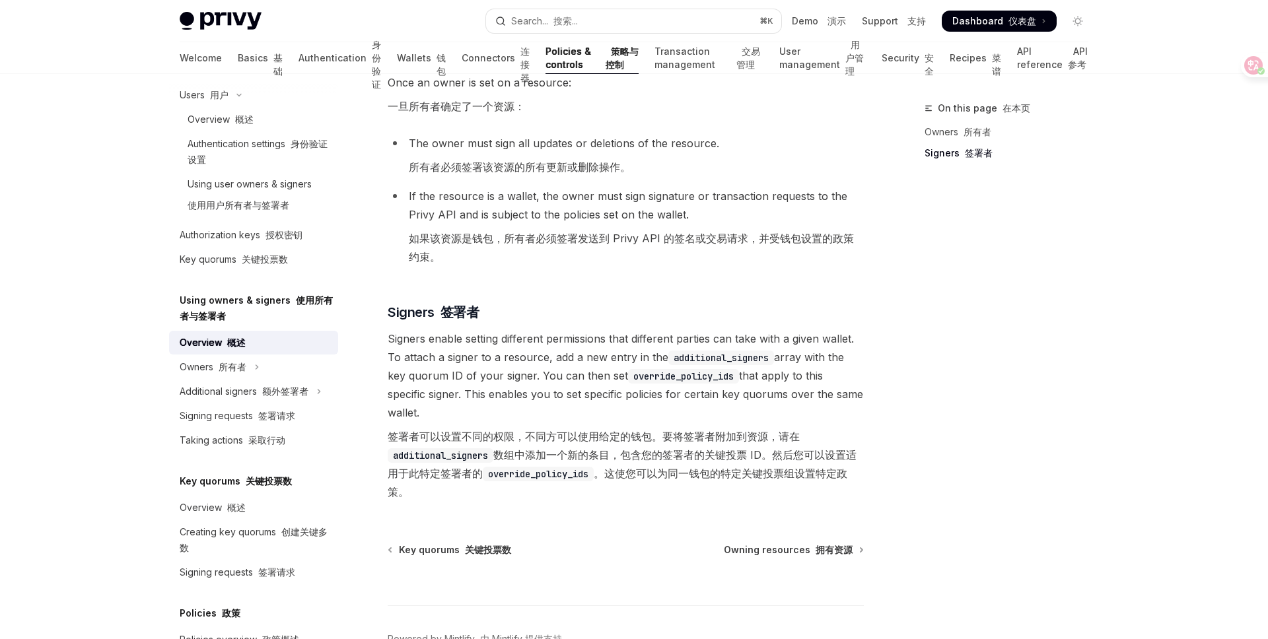
scroll to position [512, 0]
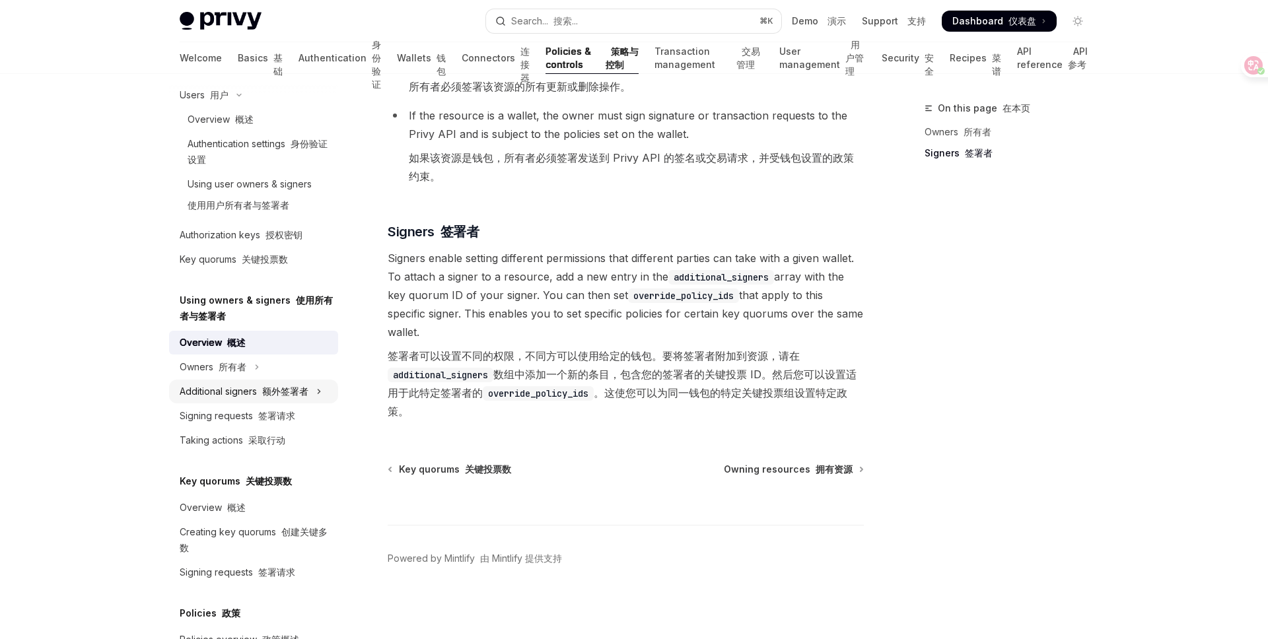
click at [304, 392] on font "额外签署者" at bounding box center [285, 391] width 46 height 11
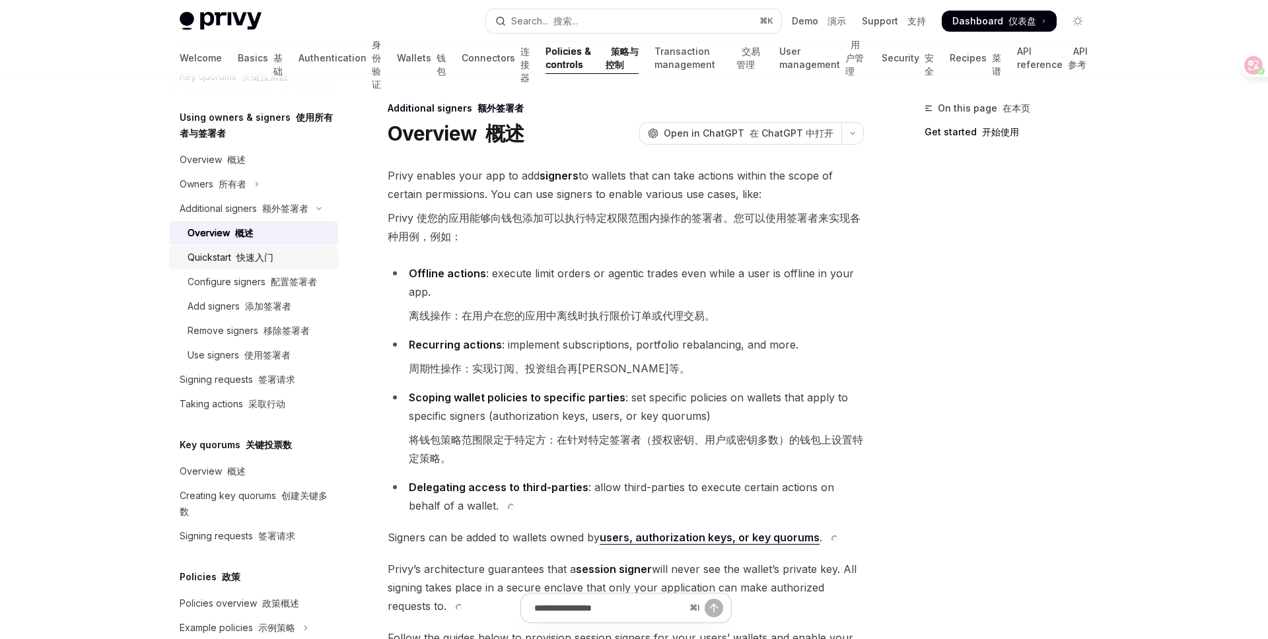
scroll to position [585, 0]
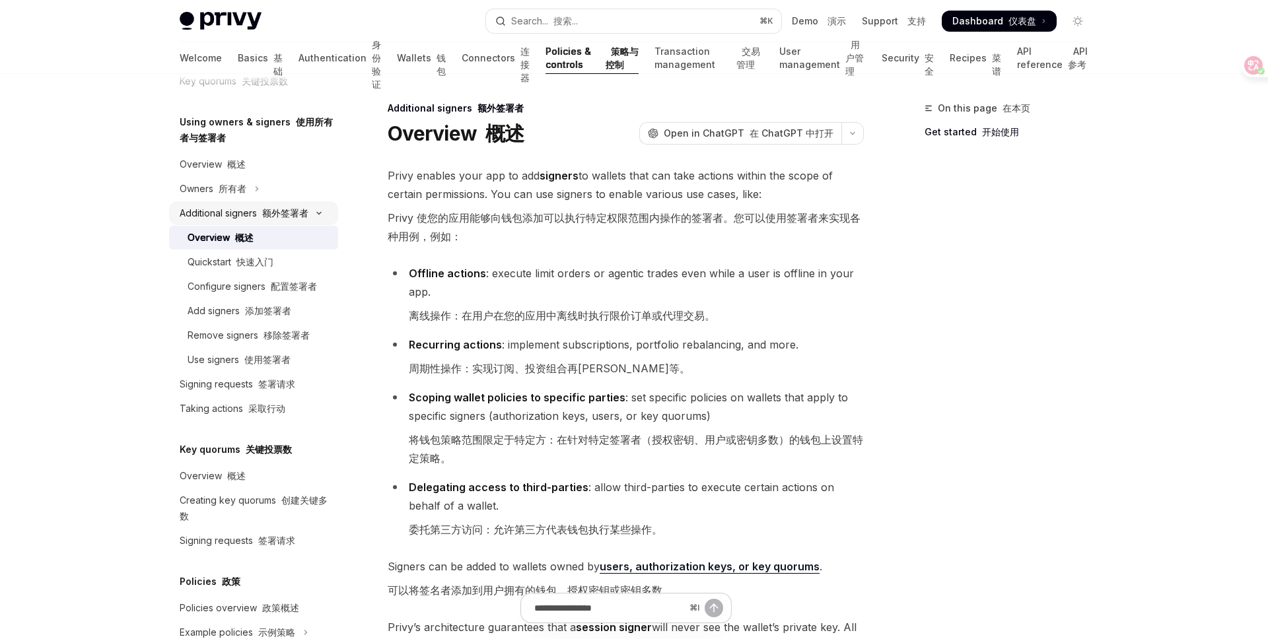
click at [314, 216] on button "Additional signers 额外签署者" at bounding box center [253, 213] width 169 height 24
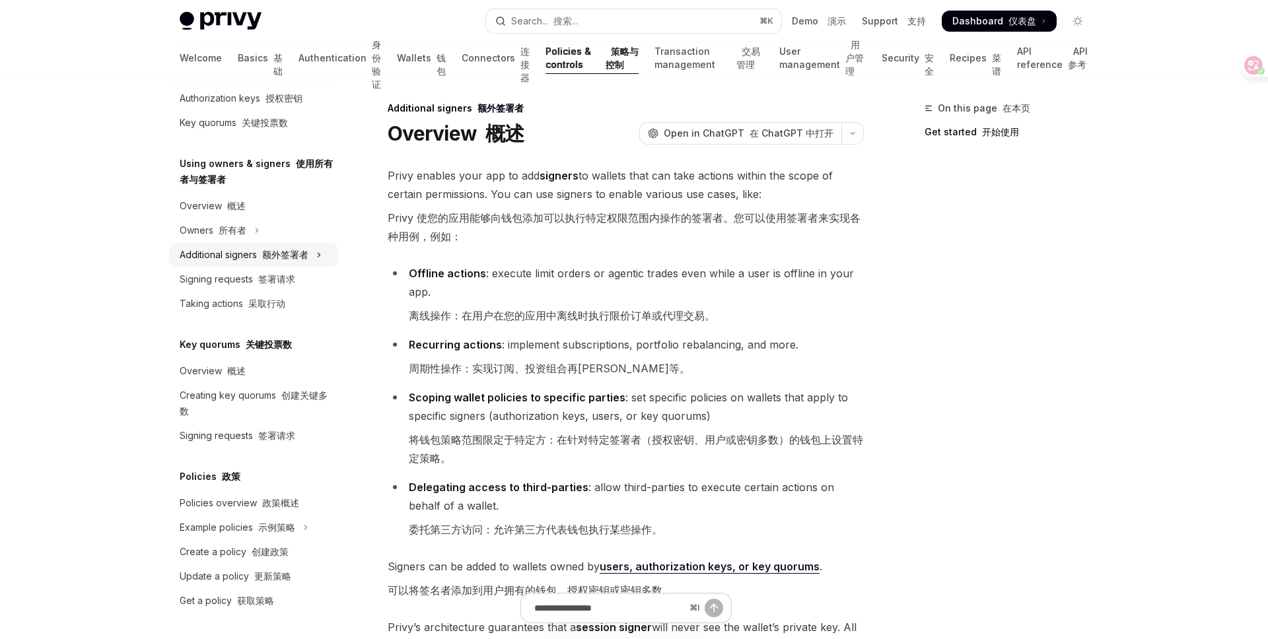
scroll to position [544, 0]
click at [312, 254] on button "Additional signers 额外签署者" at bounding box center [253, 255] width 169 height 24
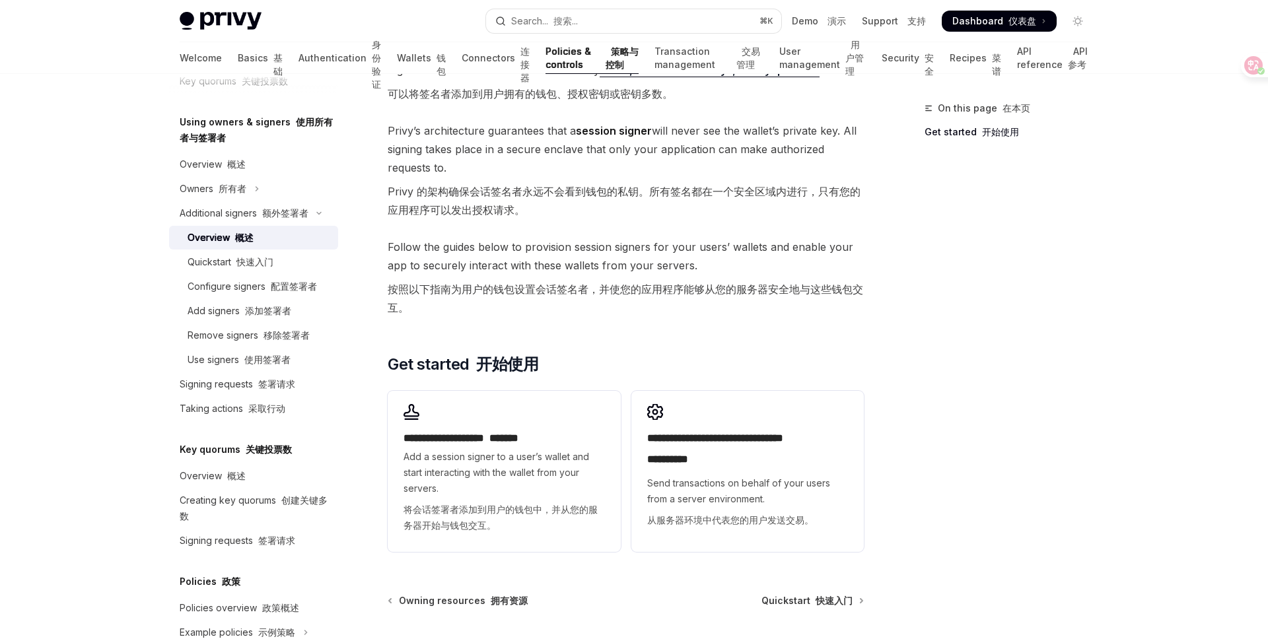
scroll to position [628, 0]
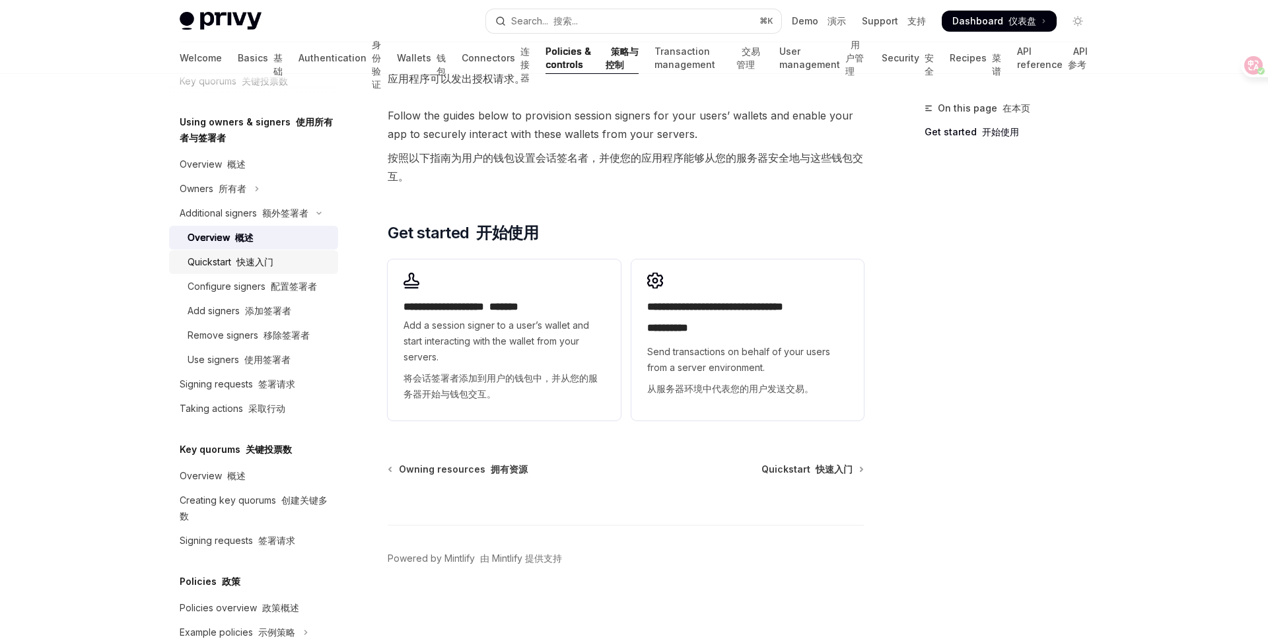
click at [285, 268] on div "Quickstart 快速入门" at bounding box center [259, 262] width 143 height 16
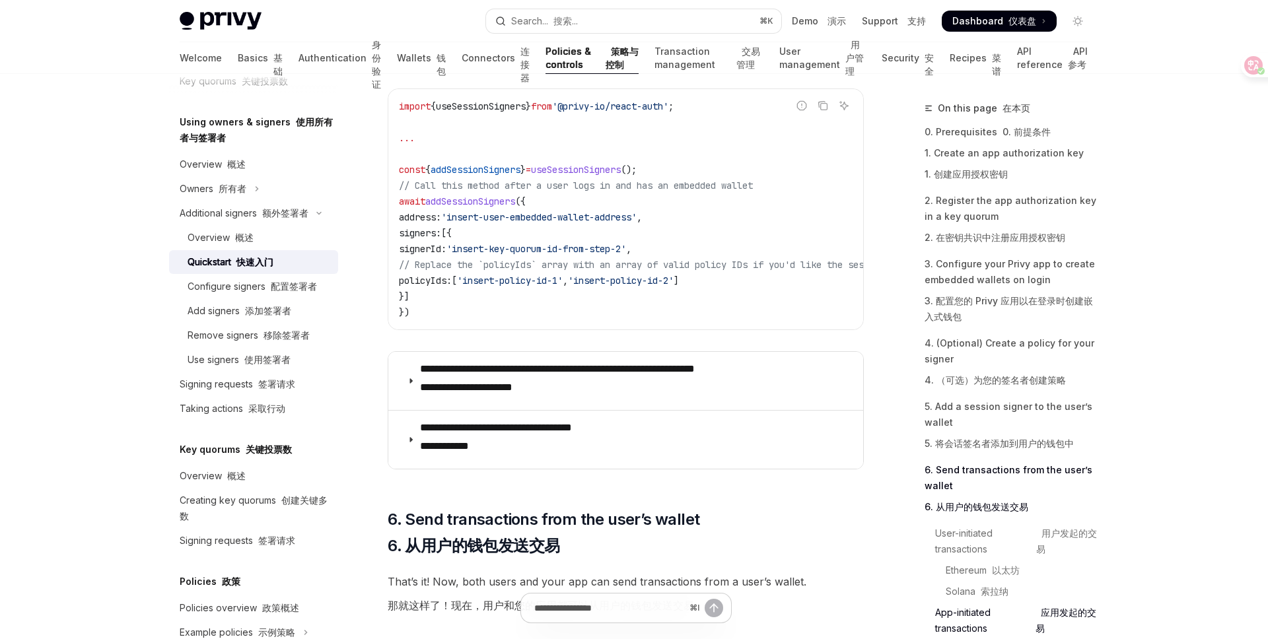
scroll to position [3523, 0]
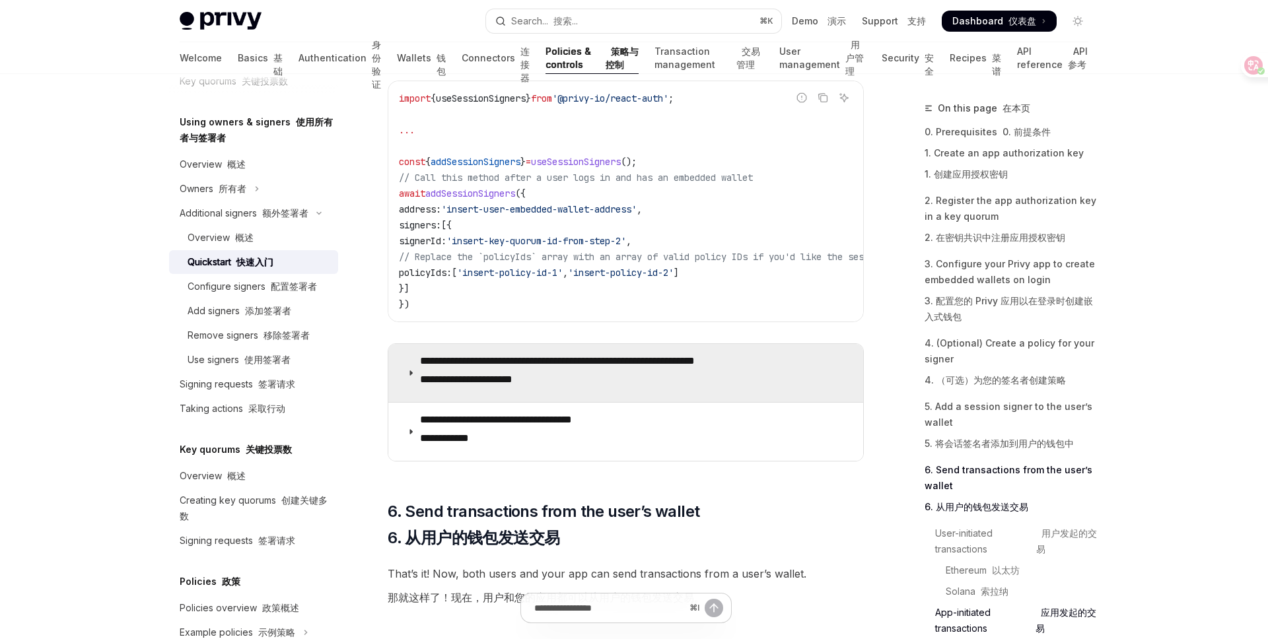
click at [487, 372] on p "**********" at bounding box center [589, 373] width 339 height 37
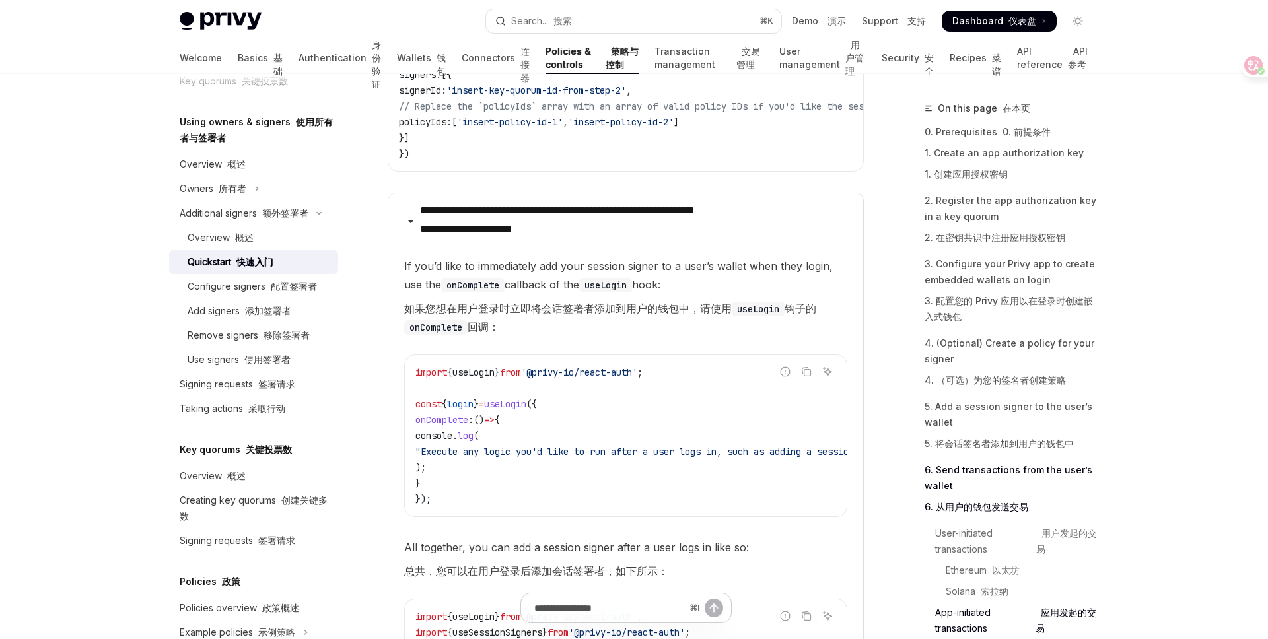
scroll to position [3664, 0]
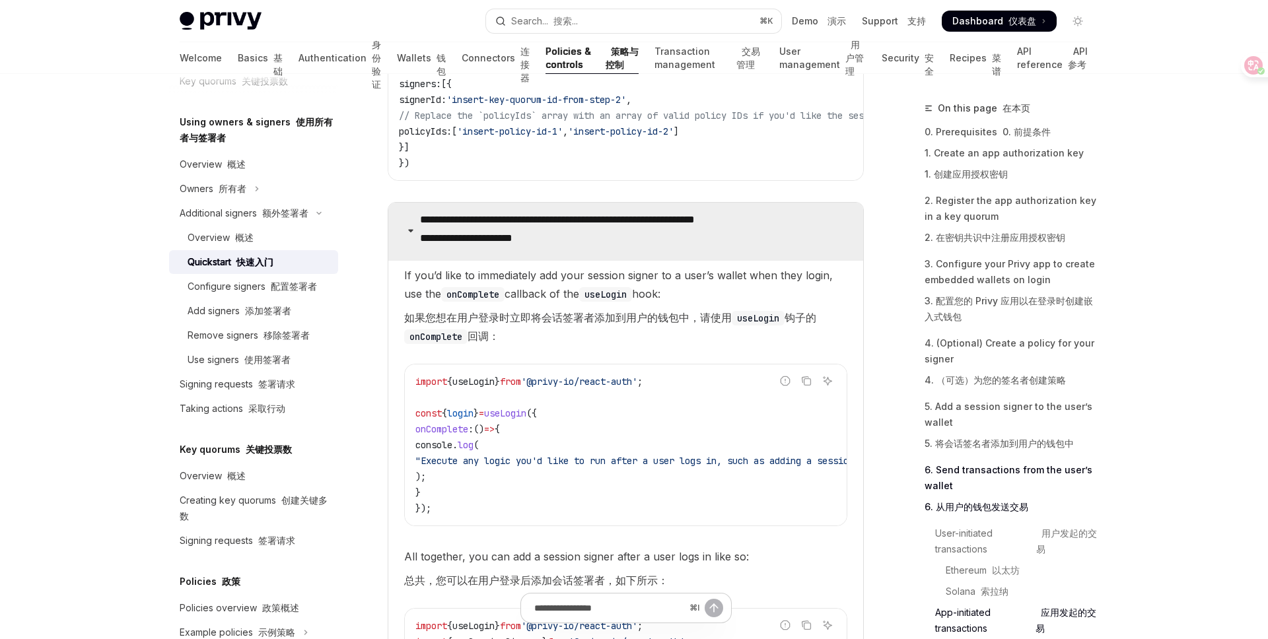
click at [420, 233] on font "**********" at bounding box center [466, 238] width 92 height 10
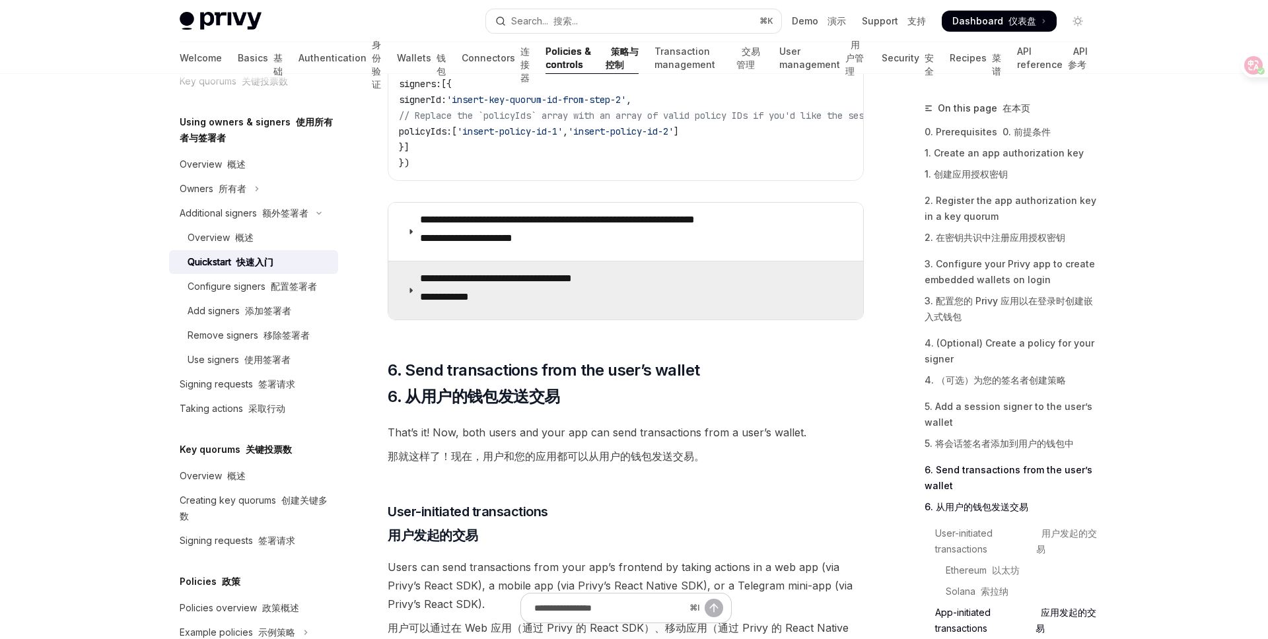
click at [439, 292] on font "**********" at bounding box center [444, 297] width 49 height 10
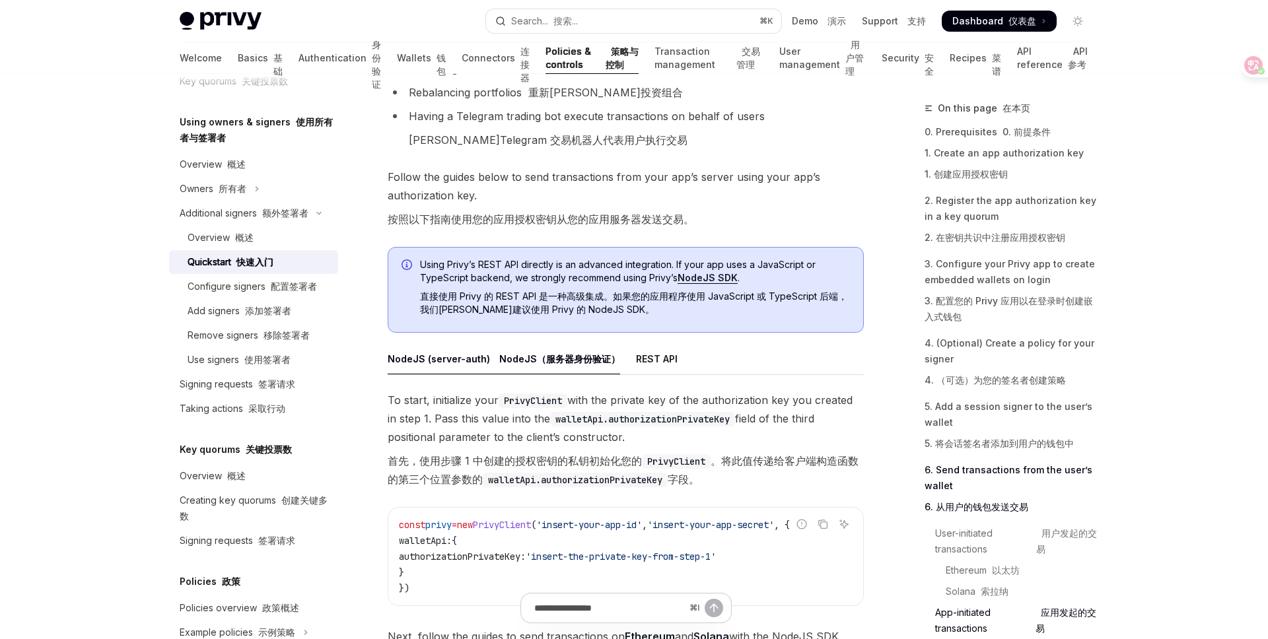
scroll to position [5446, 0]
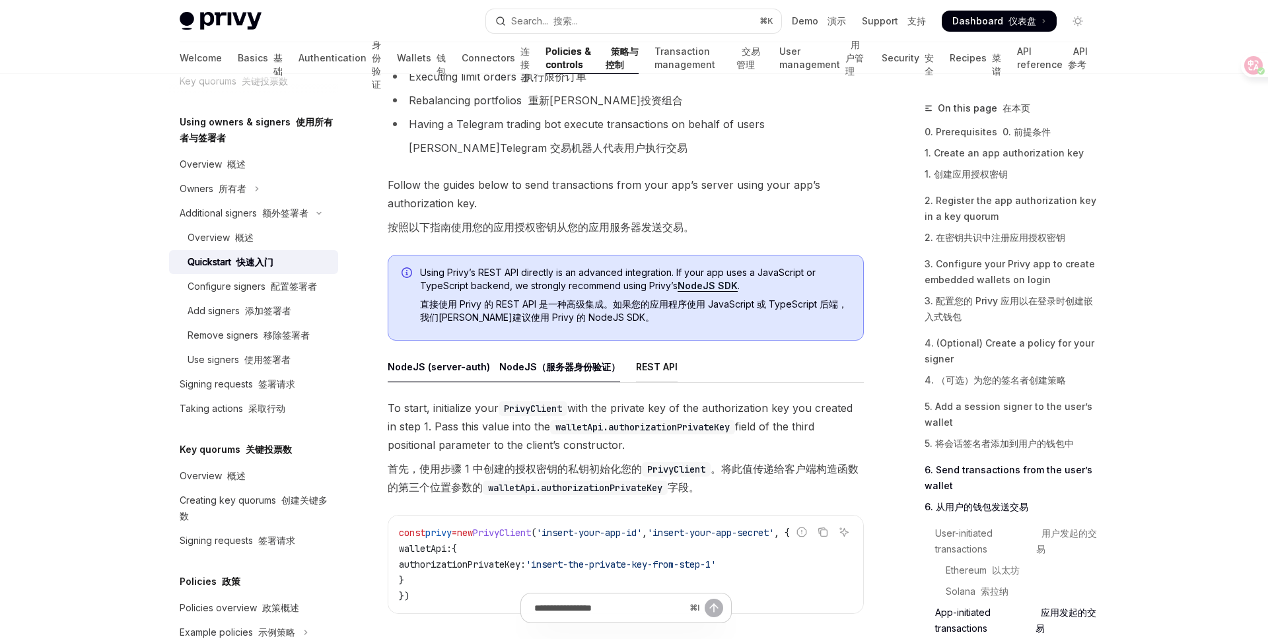
click at [654, 351] on div "REST API" at bounding box center [657, 366] width 42 height 31
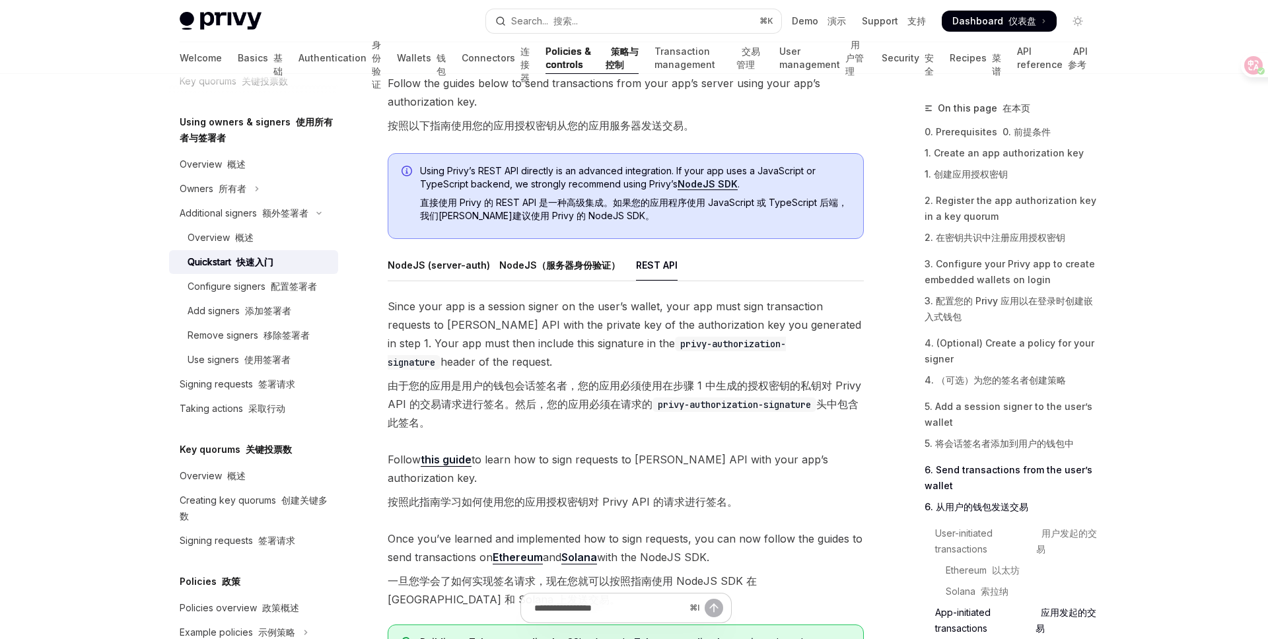
scroll to position [5495, 0]
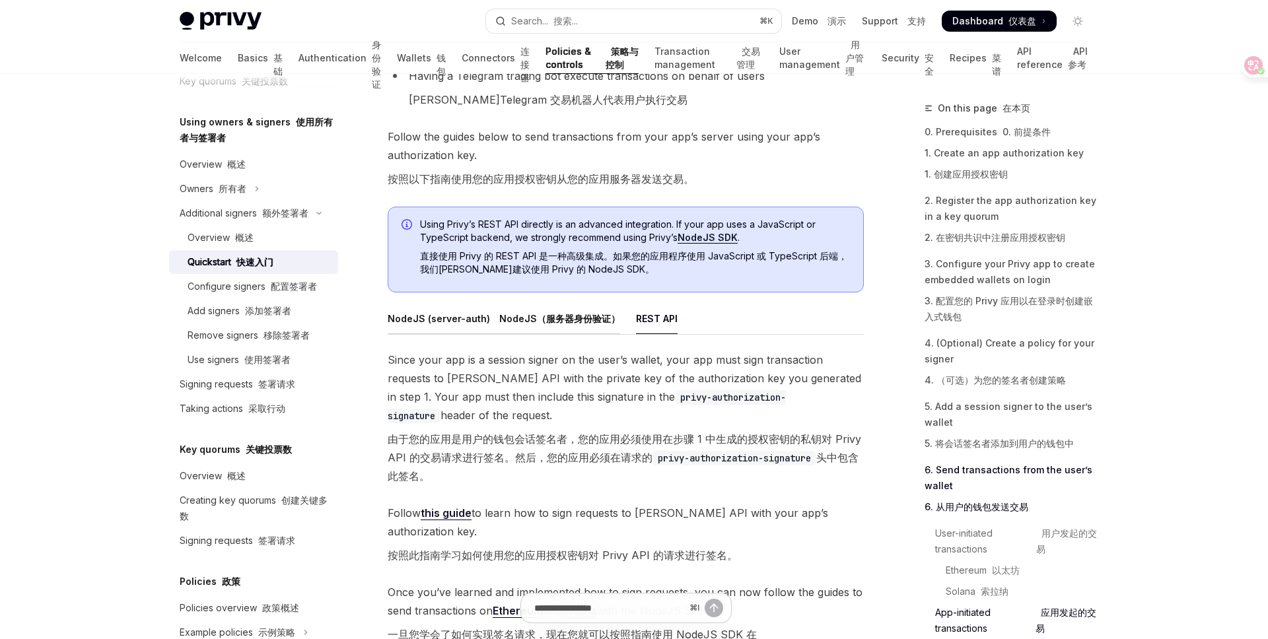
click at [538, 313] on font "NodeJS（服务器身份验证）" at bounding box center [559, 318] width 121 height 11
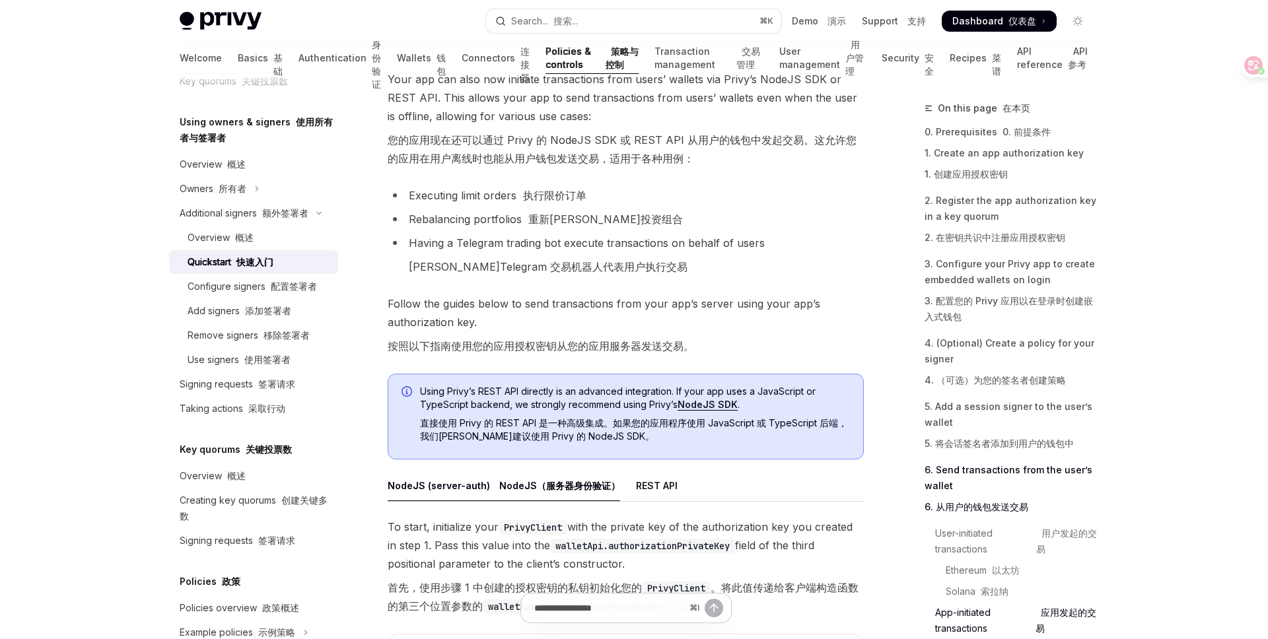
scroll to position [5324, 0]
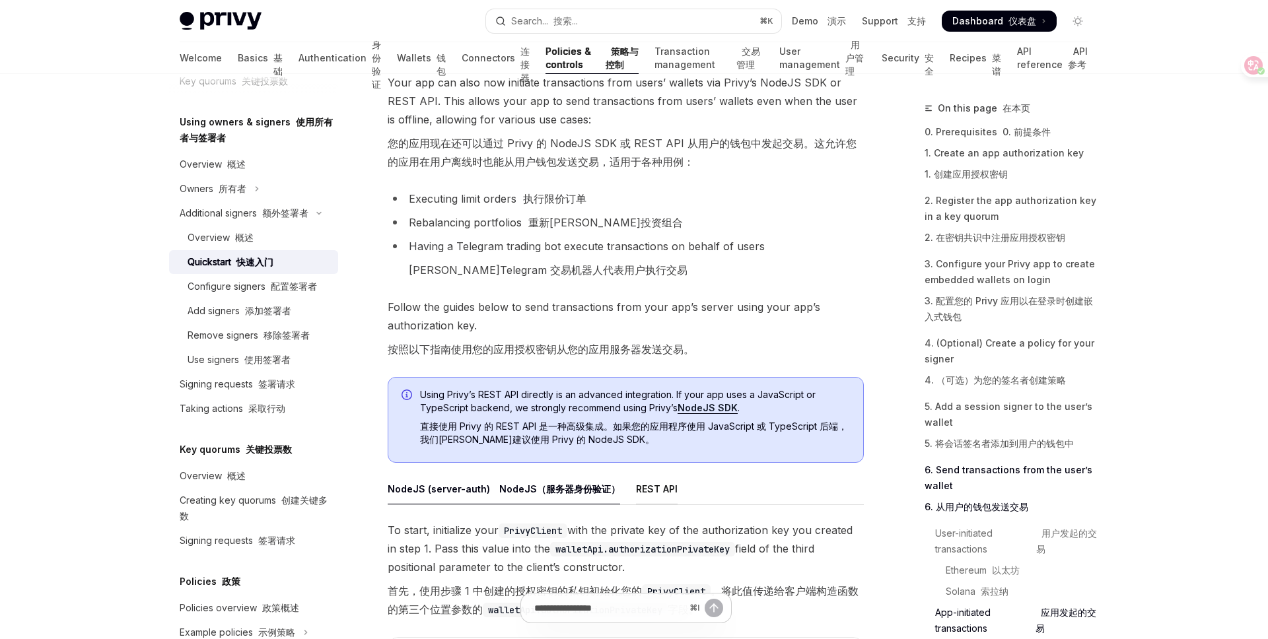
click at [652, 482] on div "REST API" at bounding box center [657, 489] width 42 height 31
type textarea "*"
